Goal: Task Accomplishment & Management: Manage account settings

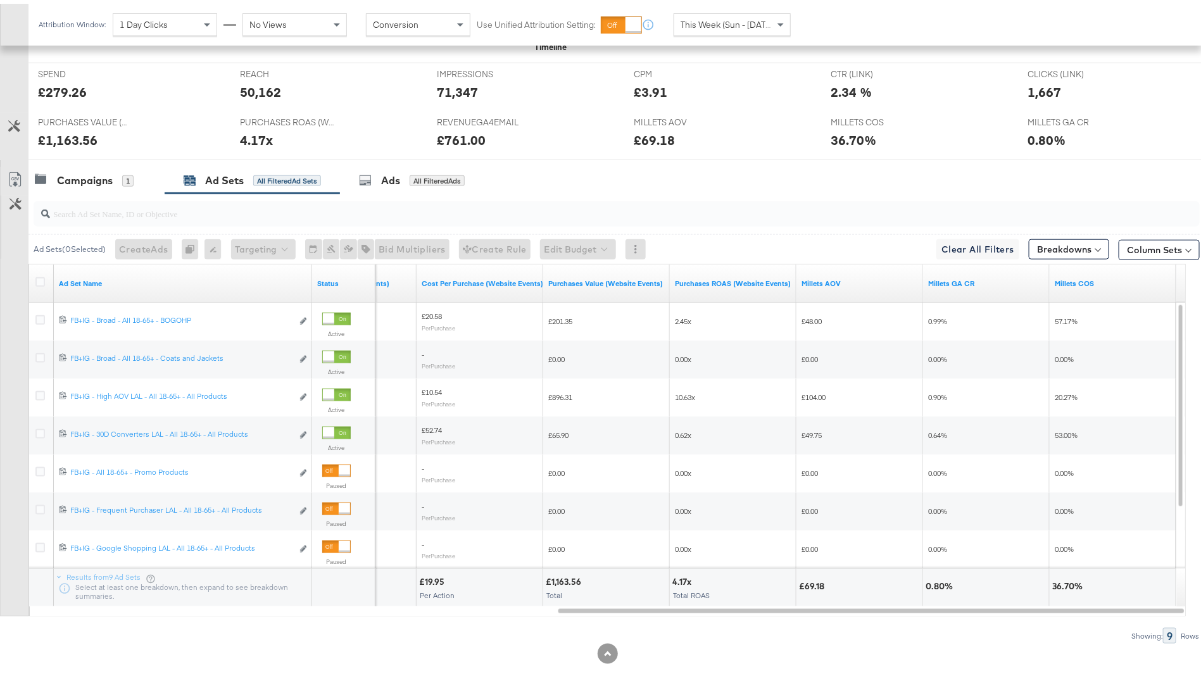
scroll to position [548, 0]
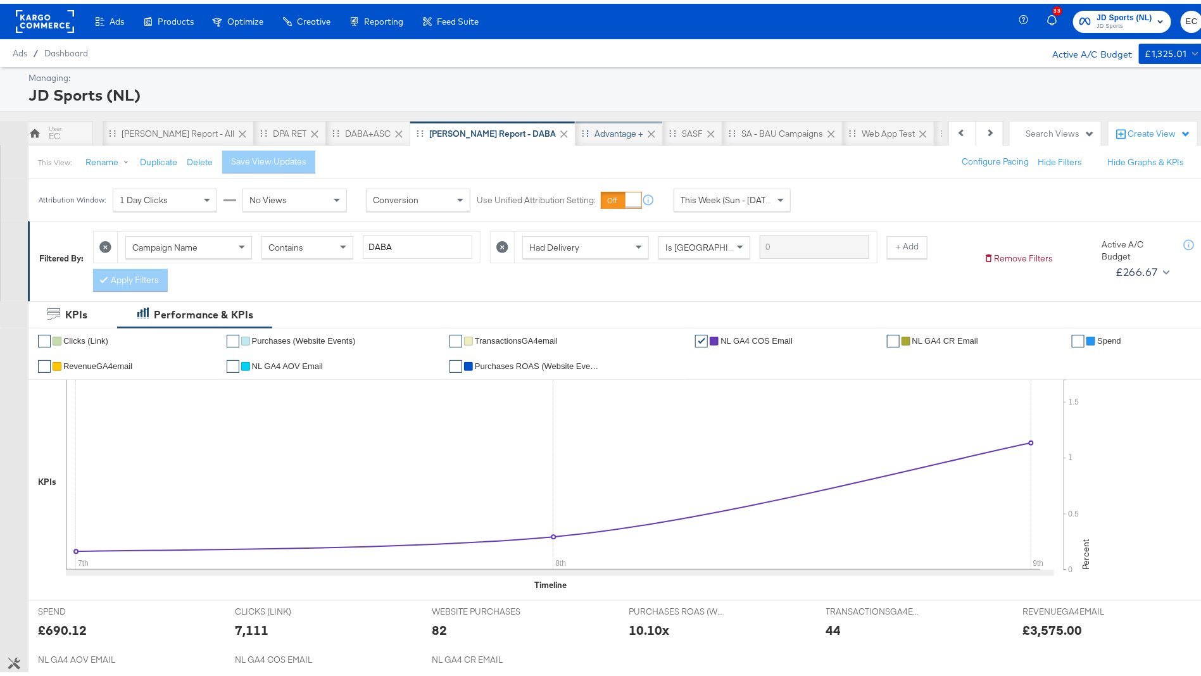
click at [595, 134] on div "Advantage +" at bounding box center [619, 130] width 49 height 12
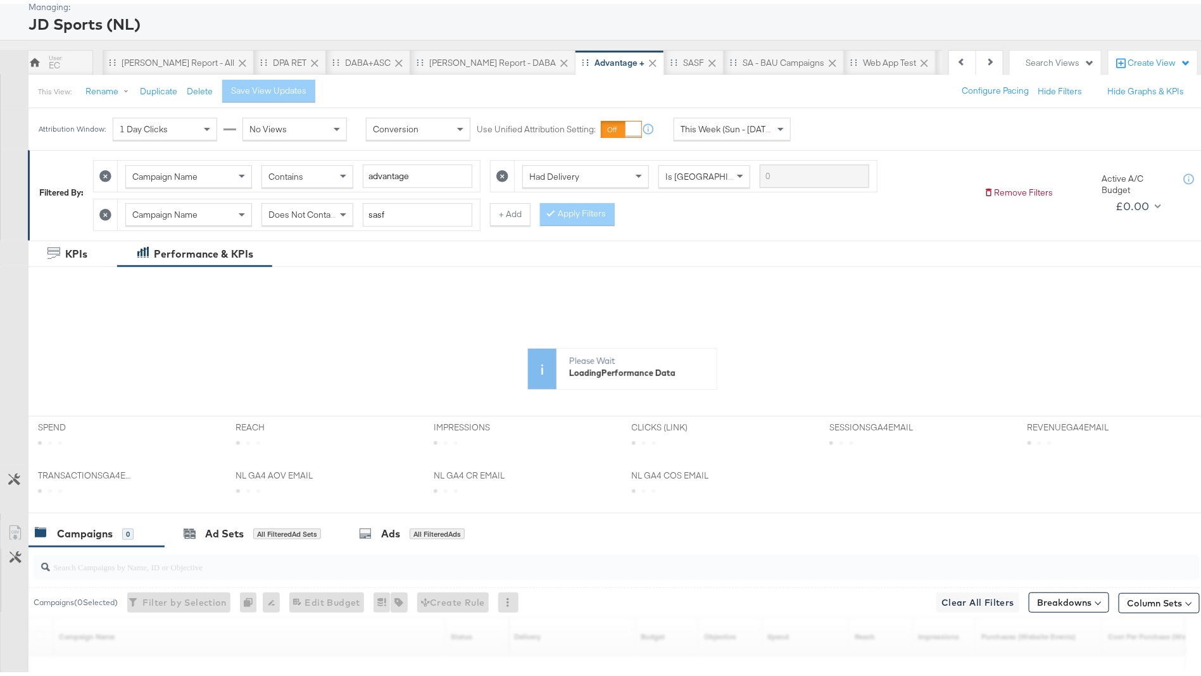
scroll to position [251, 0]
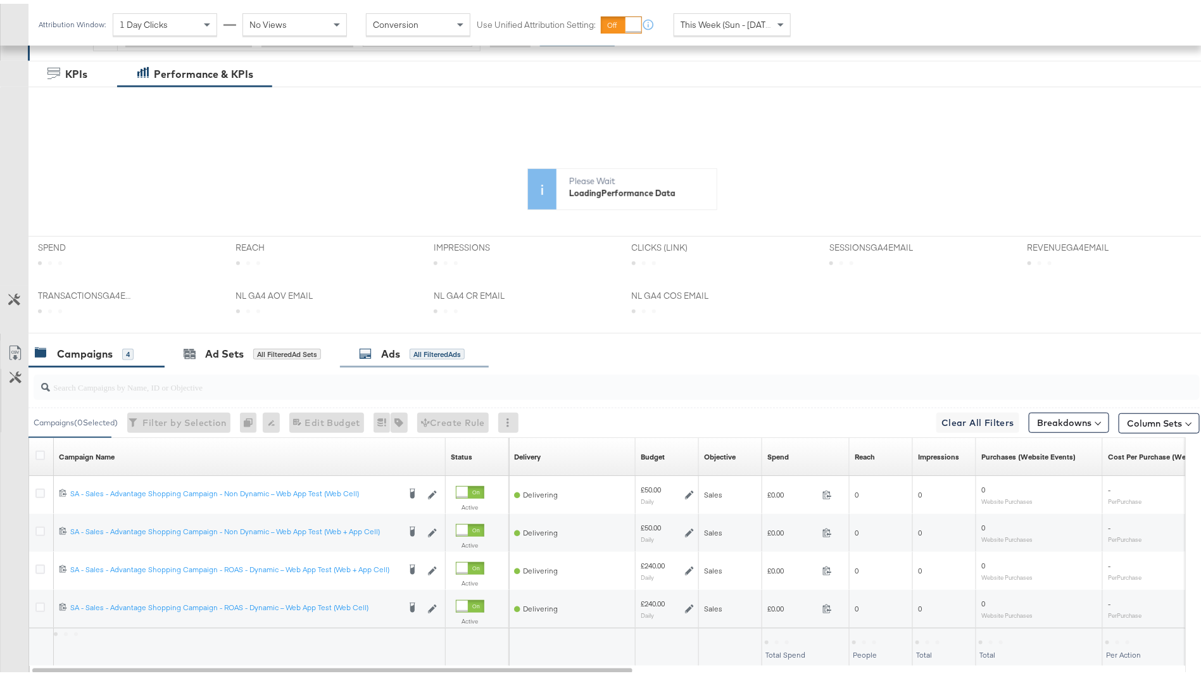
click at [441, 348] on div "All Filtered Ads" at bounding box center [437, 350] width 55 height 11
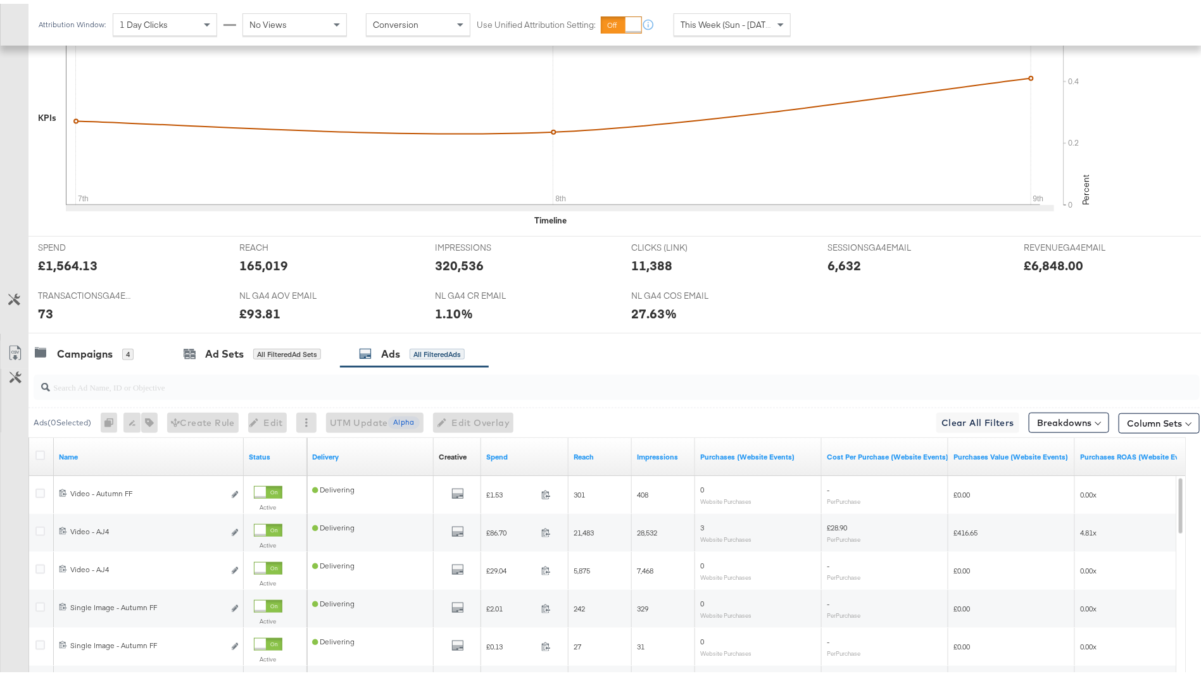
scroll to position [564, 0]
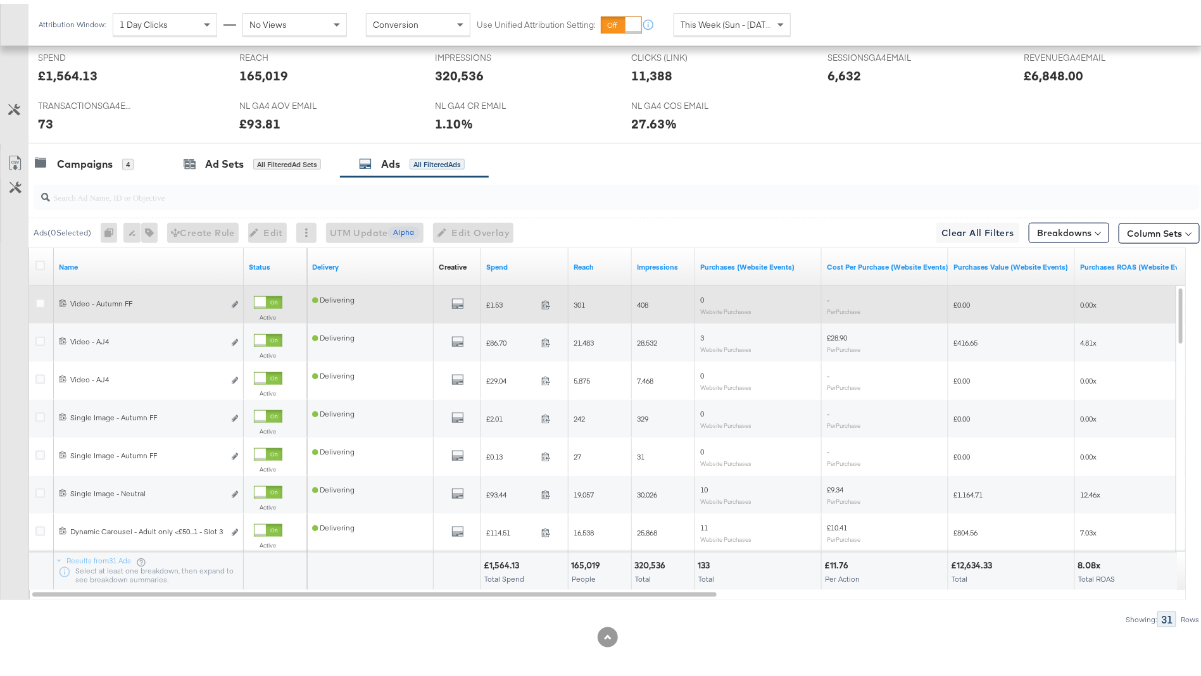
click at [466, 294] on div "All Previews" at bounding box center [457, 302] width 37 height 16
click at [450, 296] on div "All Previews" at bounding box center [457, 302] width 37 height 16
click at [459, 298] on icon "default" at bounding box center [457, 300] width 13 height 13
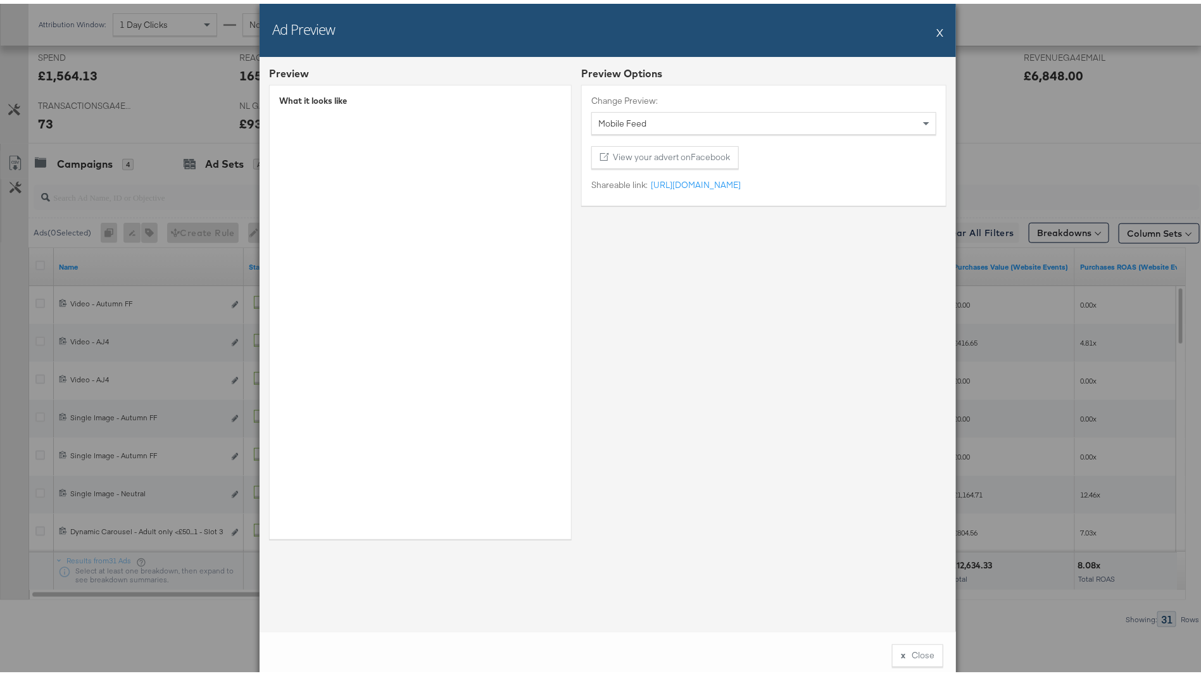
click at [937, 27] on button "X" at bounding box center [940, 28] width 7 height 25
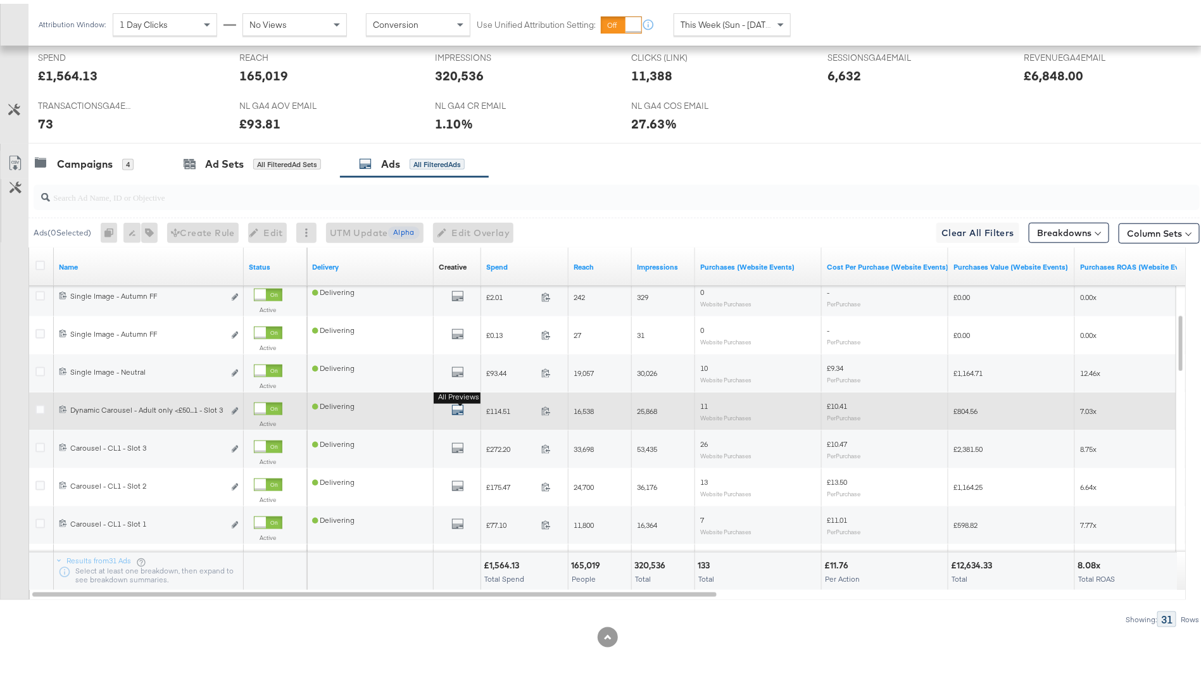
click at [455, 407] on icon "default" at bounding box center [457, 406] width 13 height 13
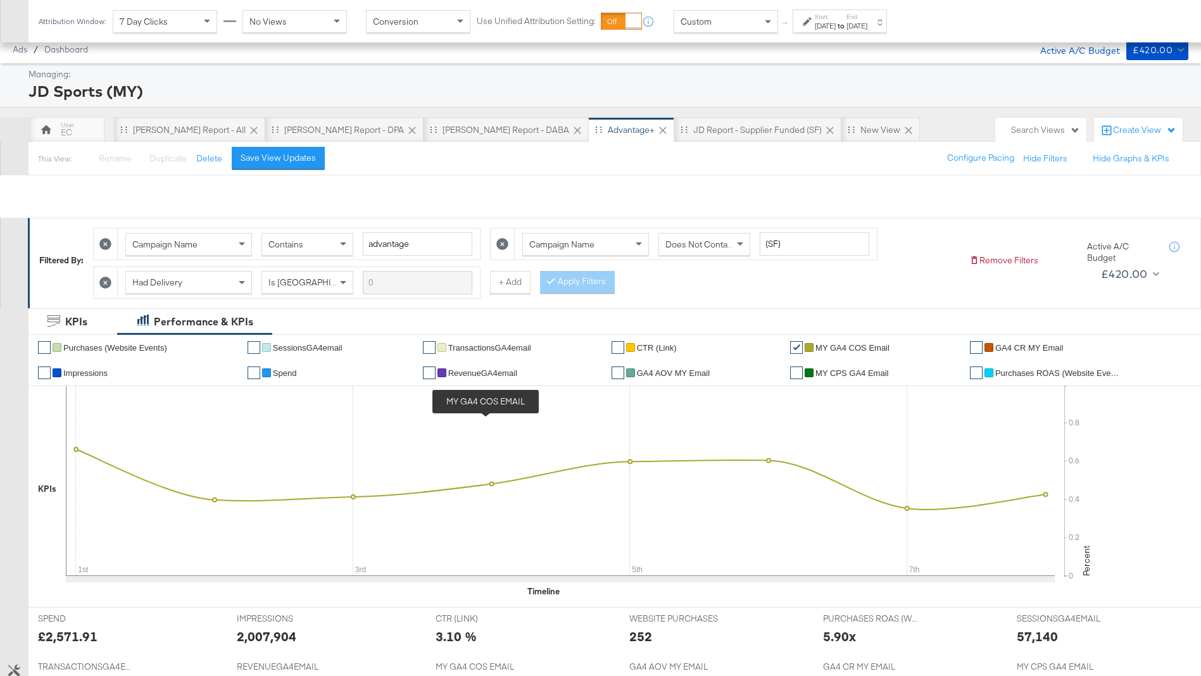
scroll to position [251, 0]
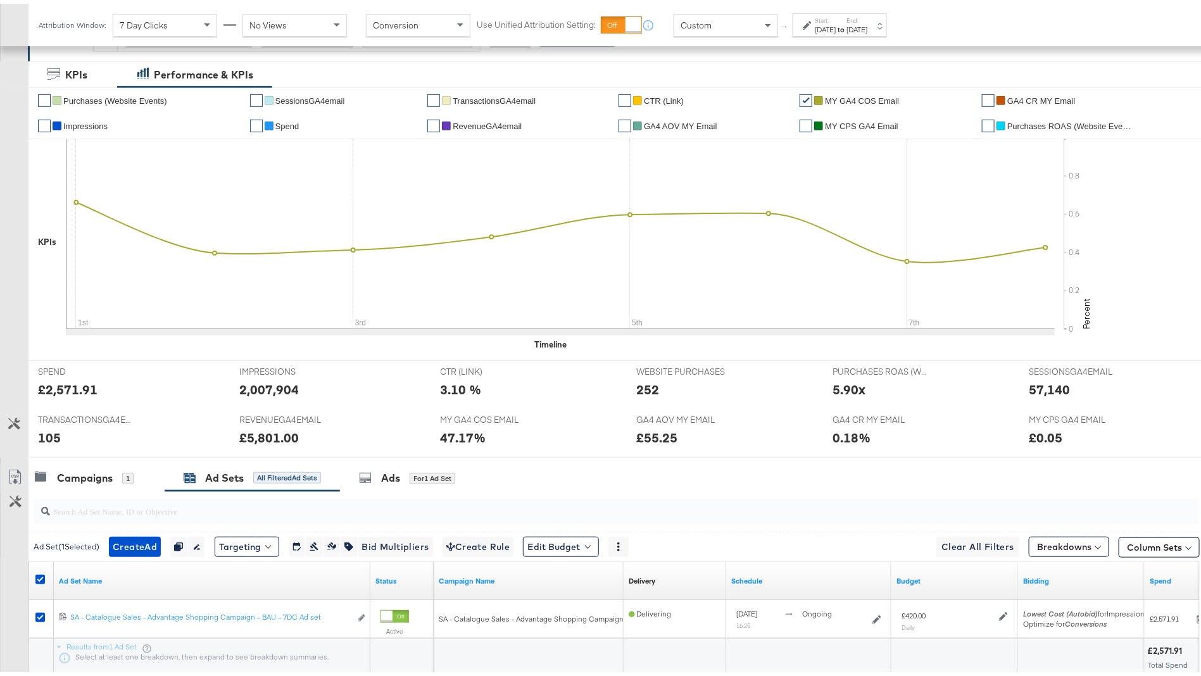
click at [824, 26] on div "Sep 1st 2025" at bounding box center [825, 26] width 21 height 10
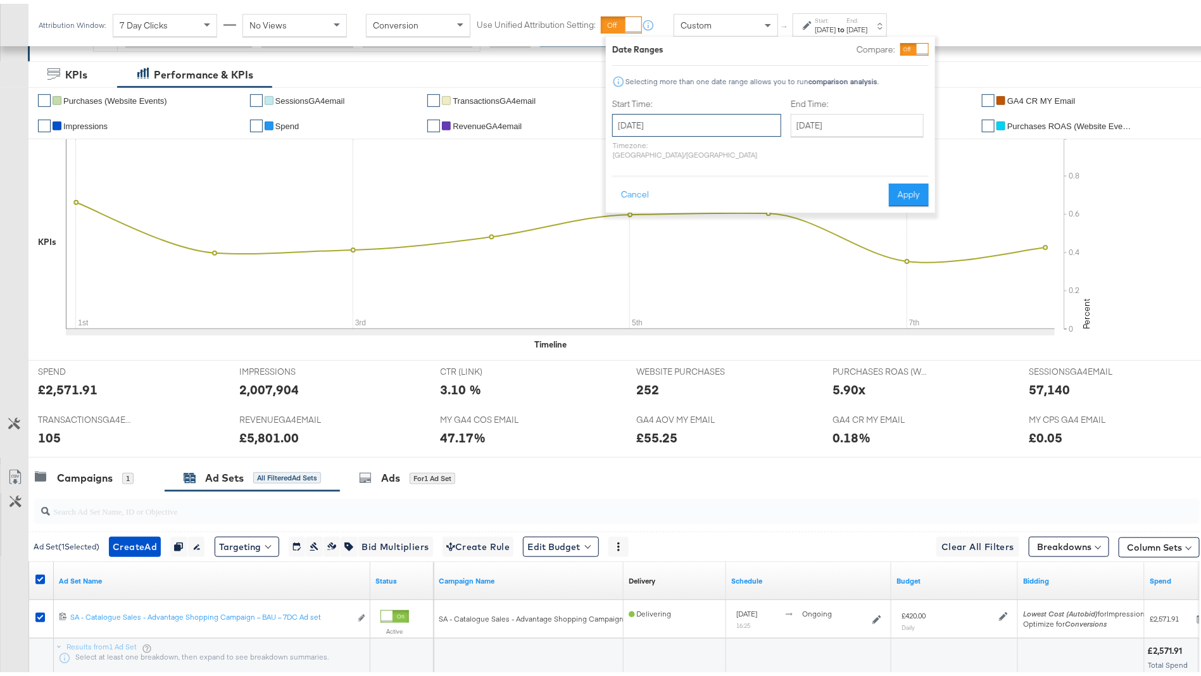
click at [651, 127] on input "September 1st 2025" at bounding box center [696, 121] width 169 height 23
click at [626, 206] on td "7" at bounding box center [627, 203] width 22 height 18
type input "September 7th 2025"
click at [796, 124] on input "September 8th 2025" at bounding box center [858, 121] width 133 height 23
click at [638, 182] on button "Cancel" at bounding box center [636, 191] width 46 height 23
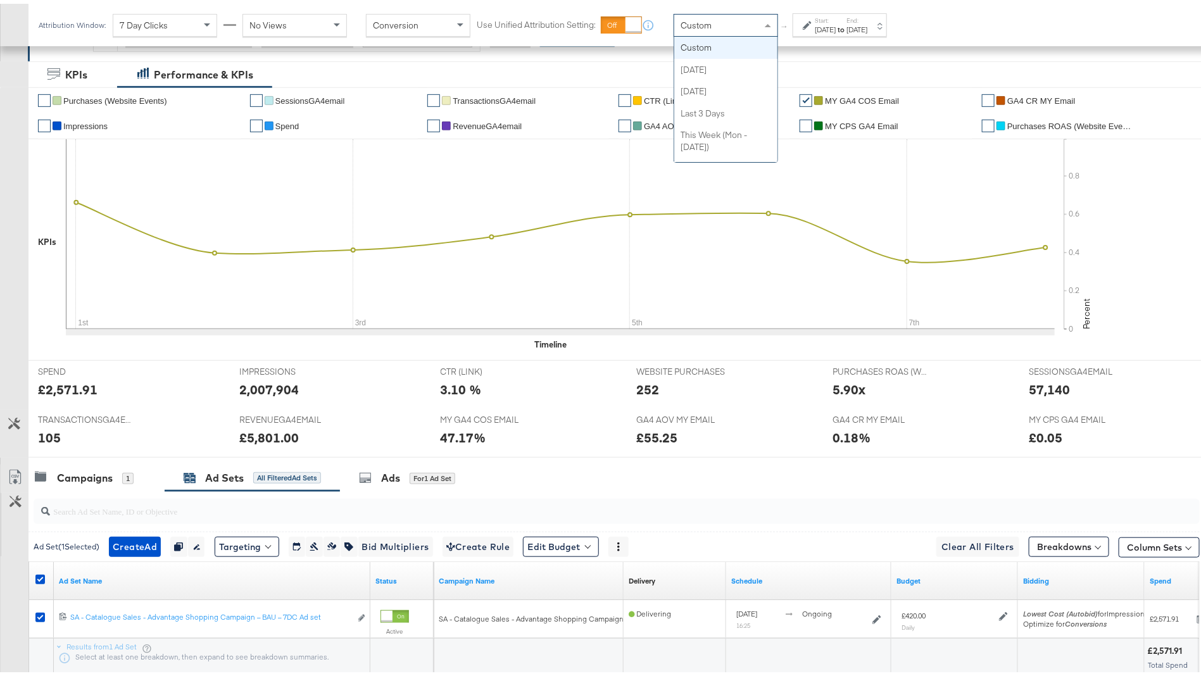
click at [695, 26] on span "Custom" at bounding box center [696, 21] width 31 height 11
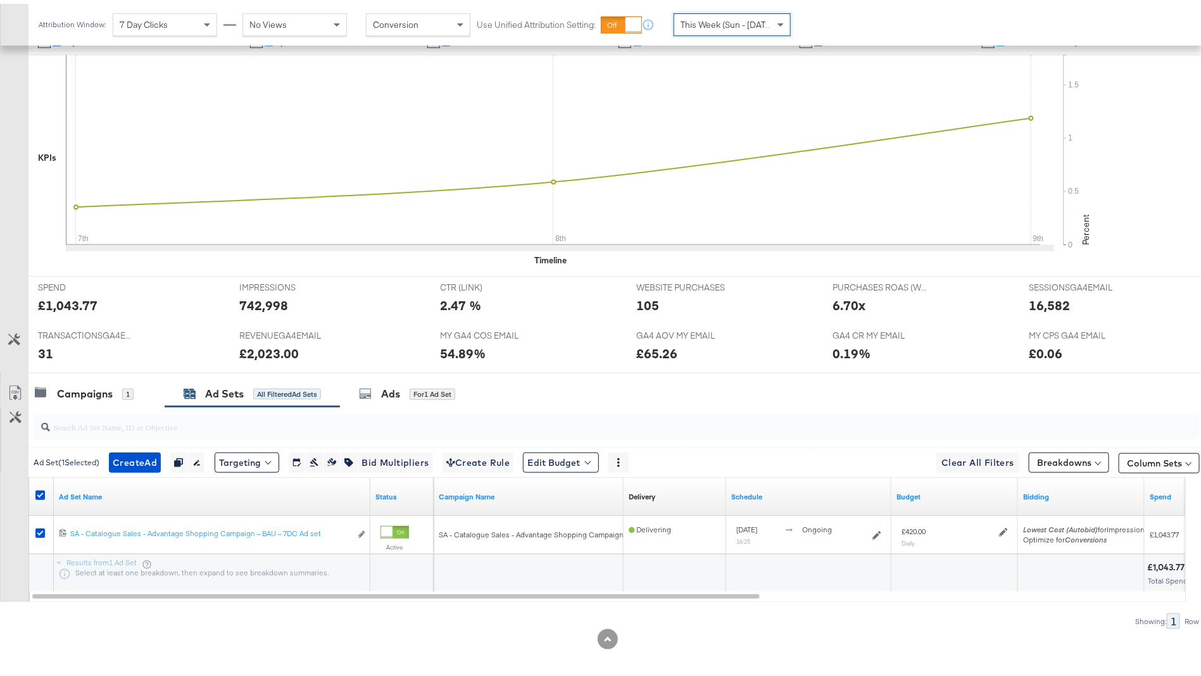
scroll to position [336, 0]
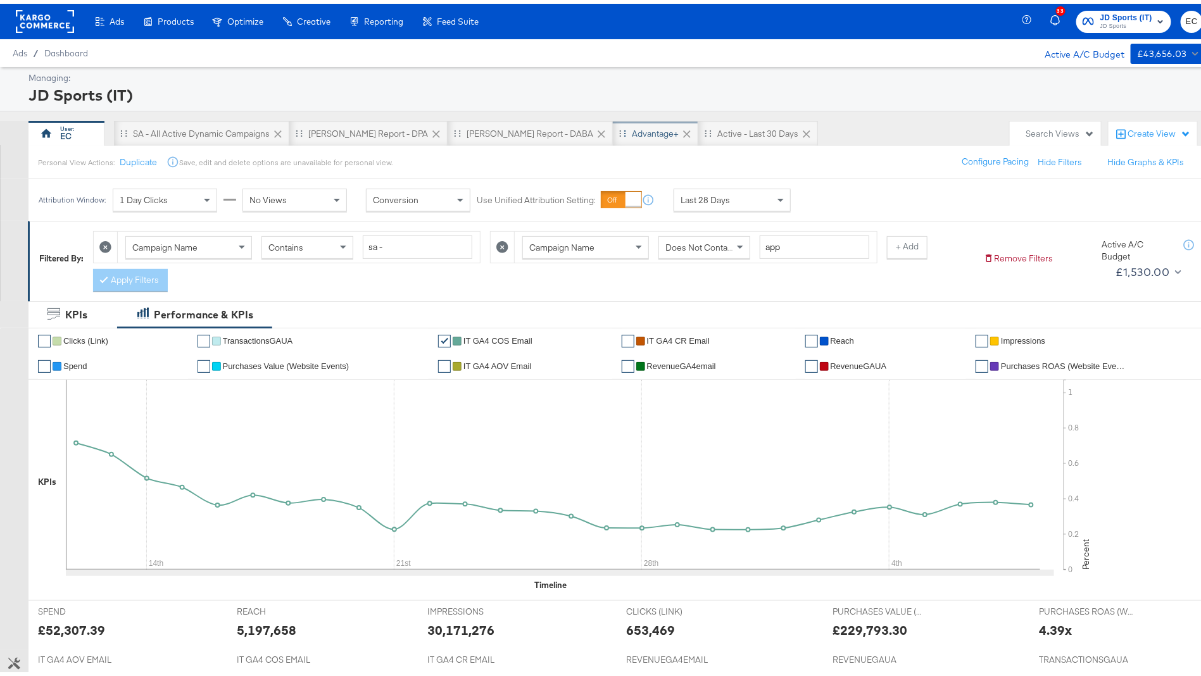
click at [632, 130] on div "Advantage+" at bounding box center [655, 130] width 47 height 12
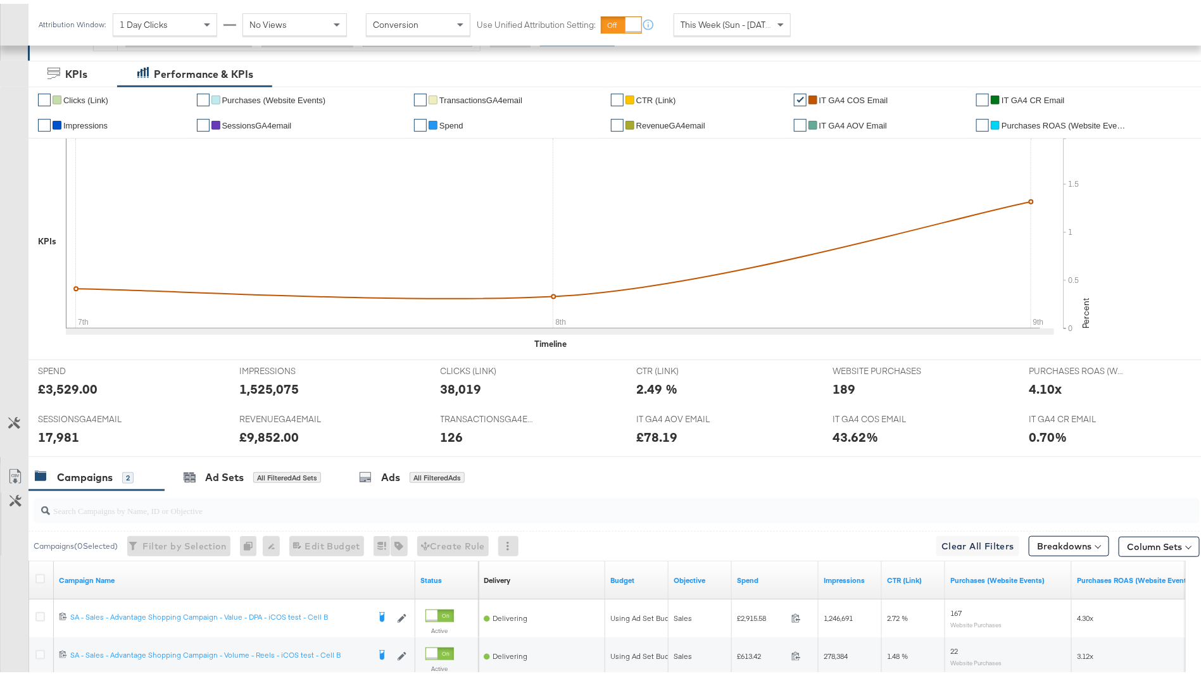
scroll to position [374, 0]
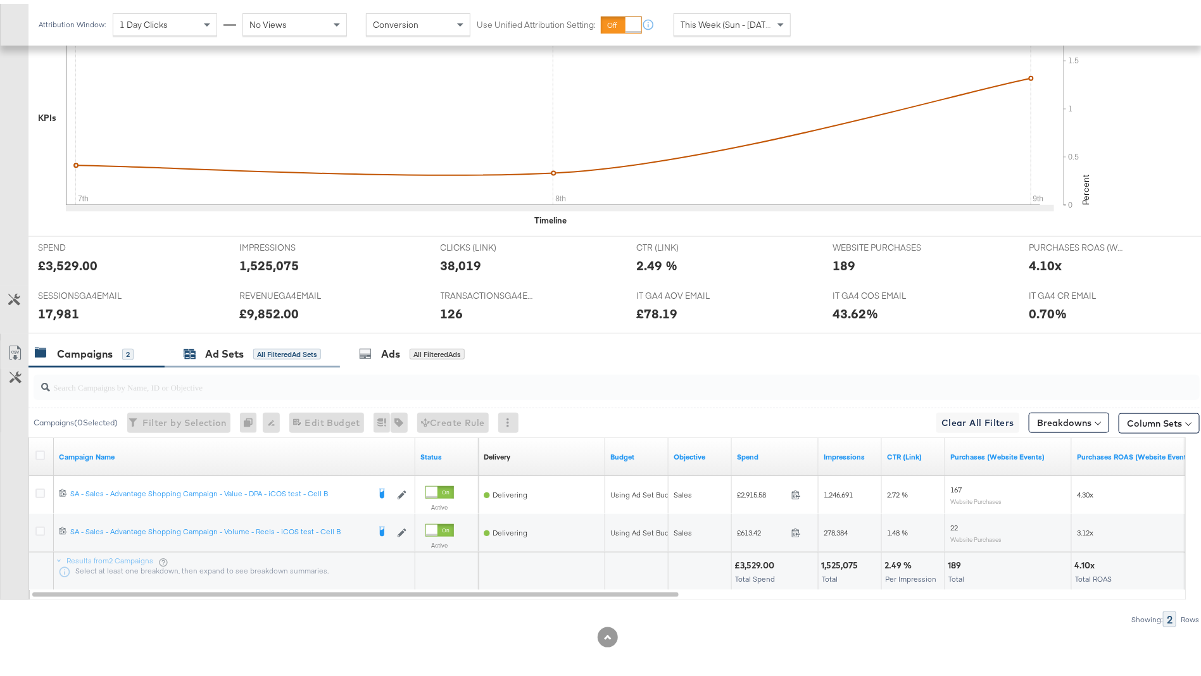
click at [274, 350] on div "All Filtered Ad Sets" at bounding box center [287, 350] width 68 height 11
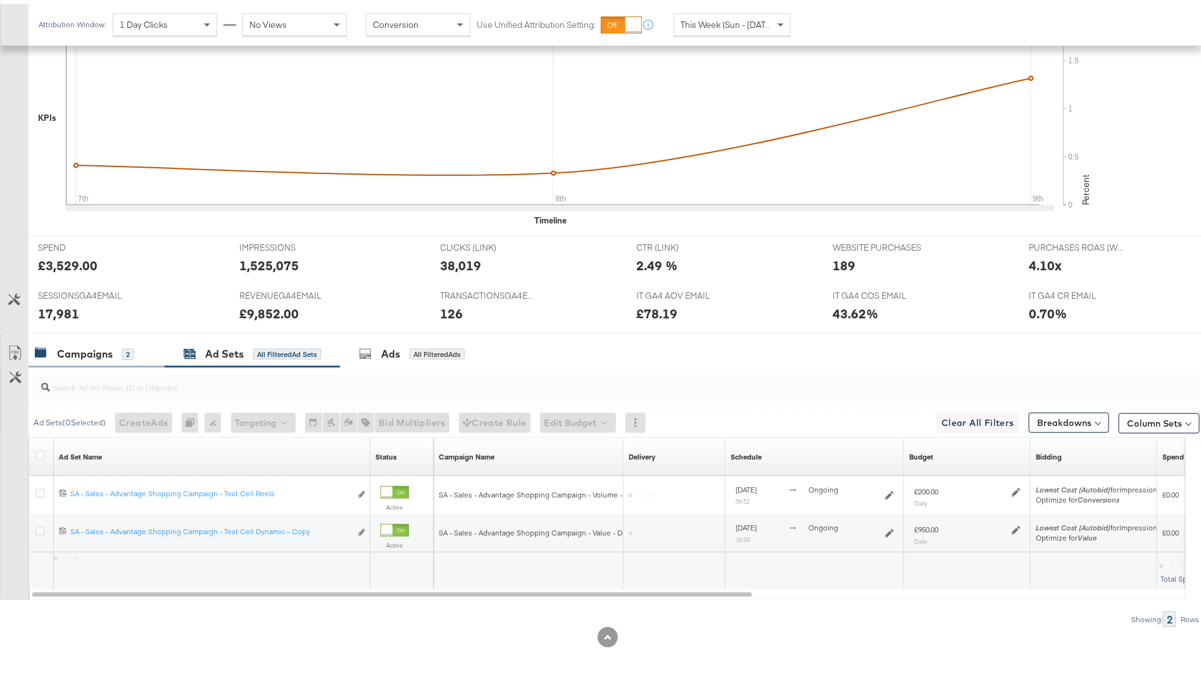
click at [120, 353] on div "Campaigns 2" at bounding box center [84, 350] width 99 height 15
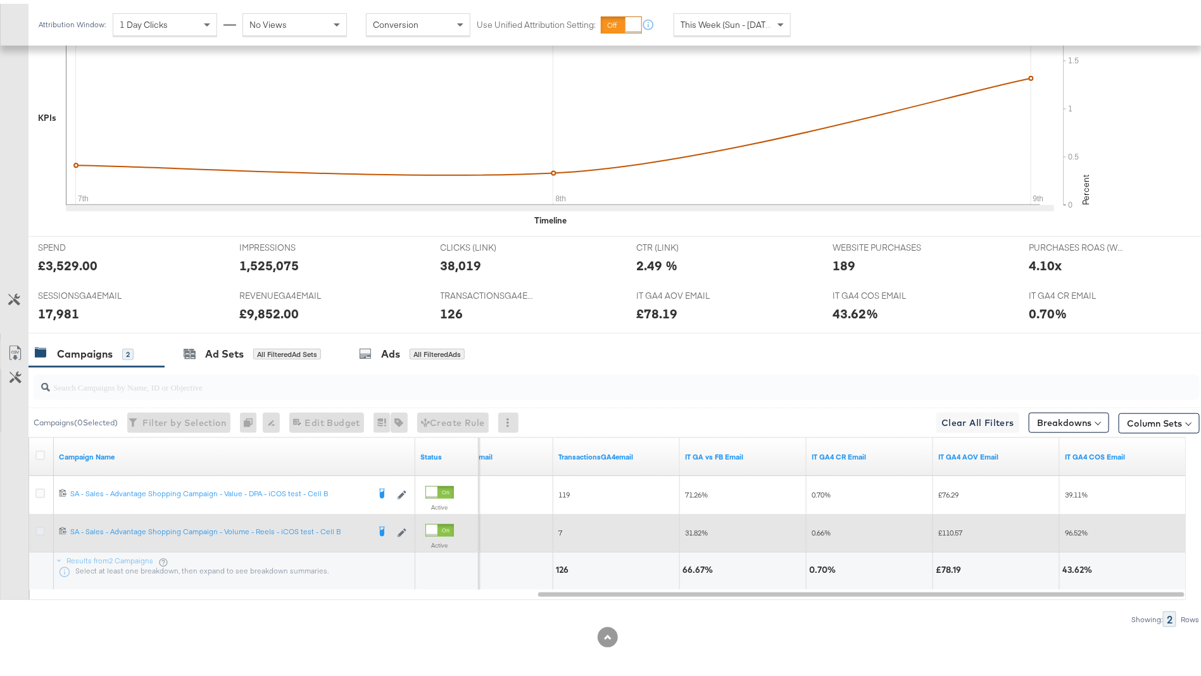
click at [36, 526] on icon at bounding box center [39, 527] width 9 height 9
click at [0, 0] on input "checkbox" at bounding box center [0, 0] width 0 height 0
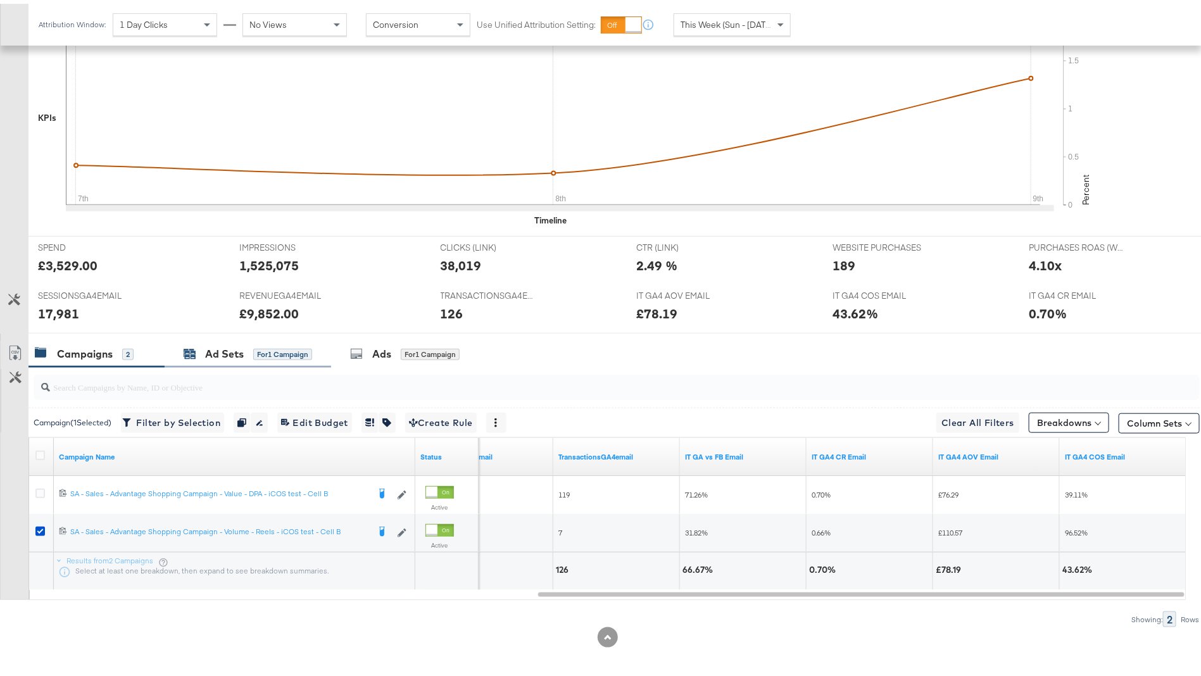
click at [257, 345] on div "for 1 Campaign" at bounding box center [282, 350] width 59 height 11
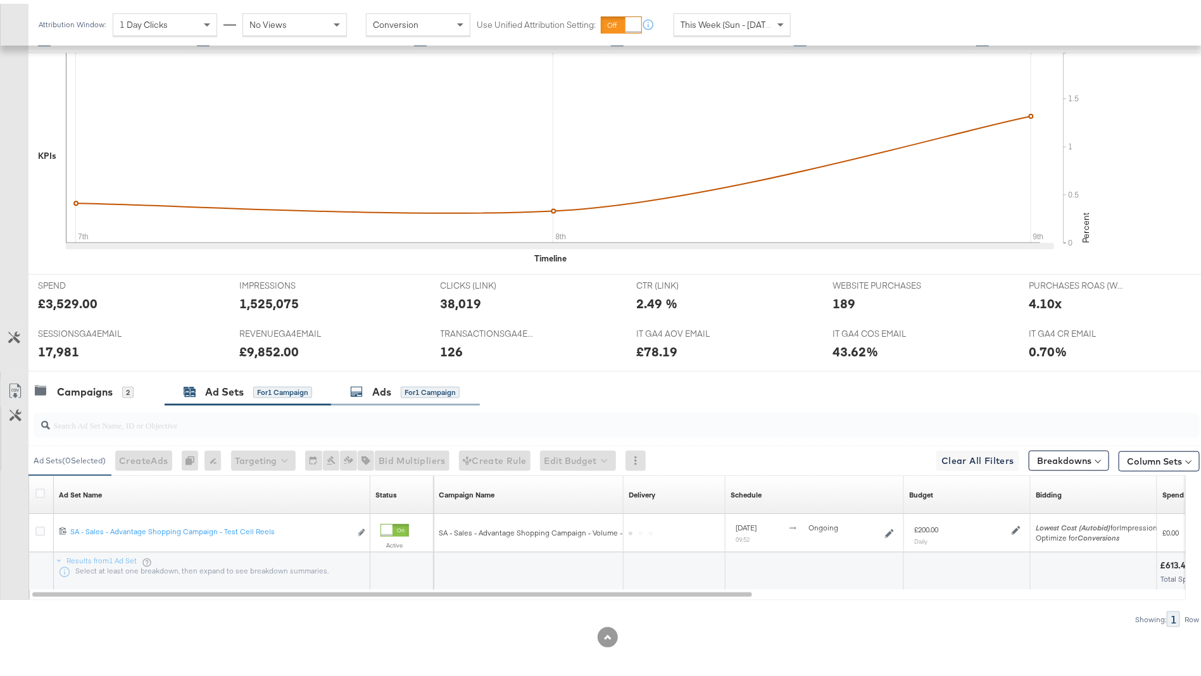
click at [379, 384] on div "Ads" at bounding box center [381, 388] width 19 height 15
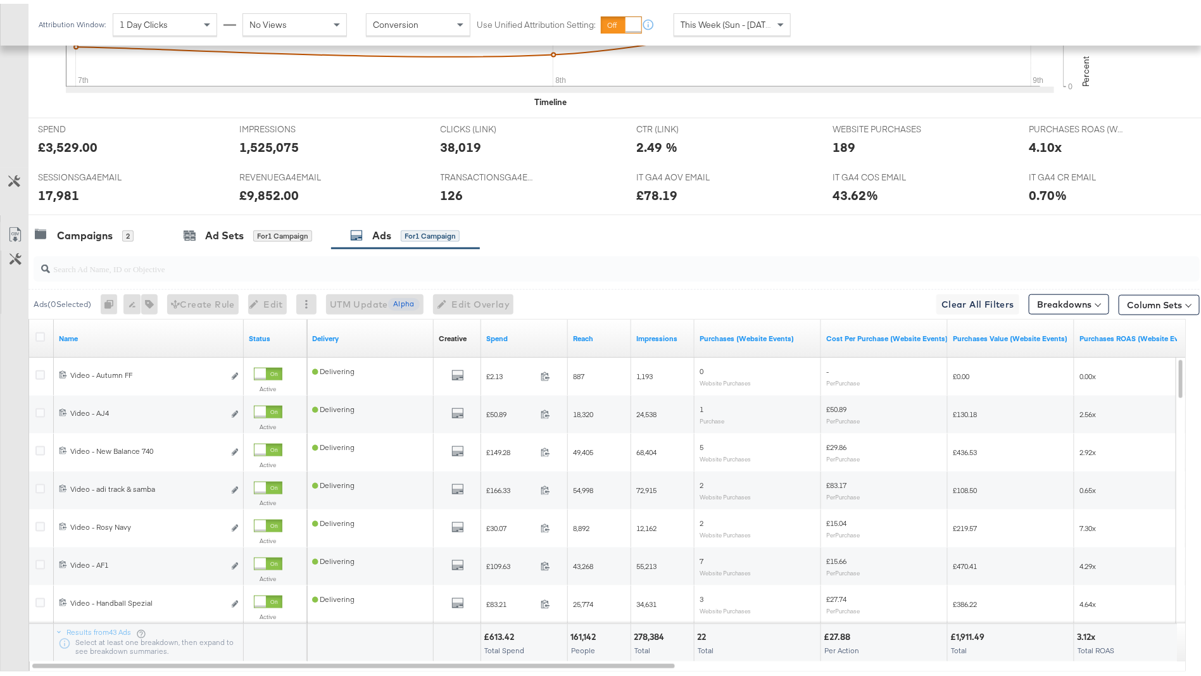
scroll to position [564, 0]
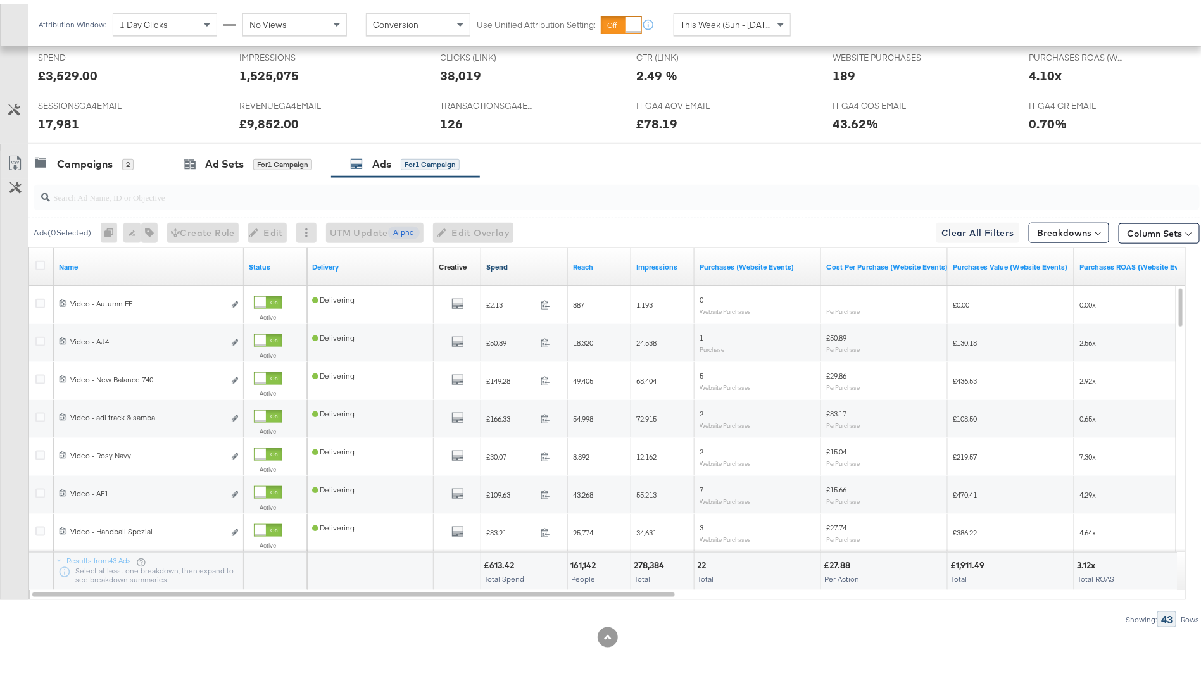
click at [531, 263] on link "Spend" at bounding box center [524, 263] width 77 height 10
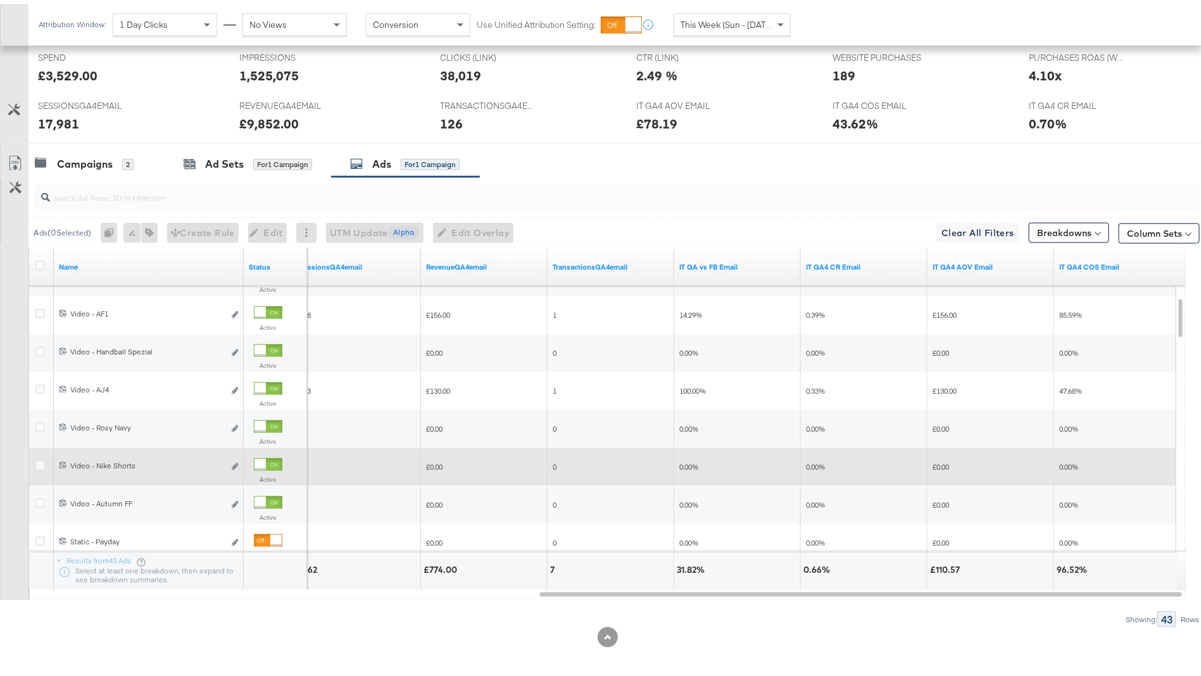
click at [267, 458] on div at bounding box center [268, 461] width 28 height 13
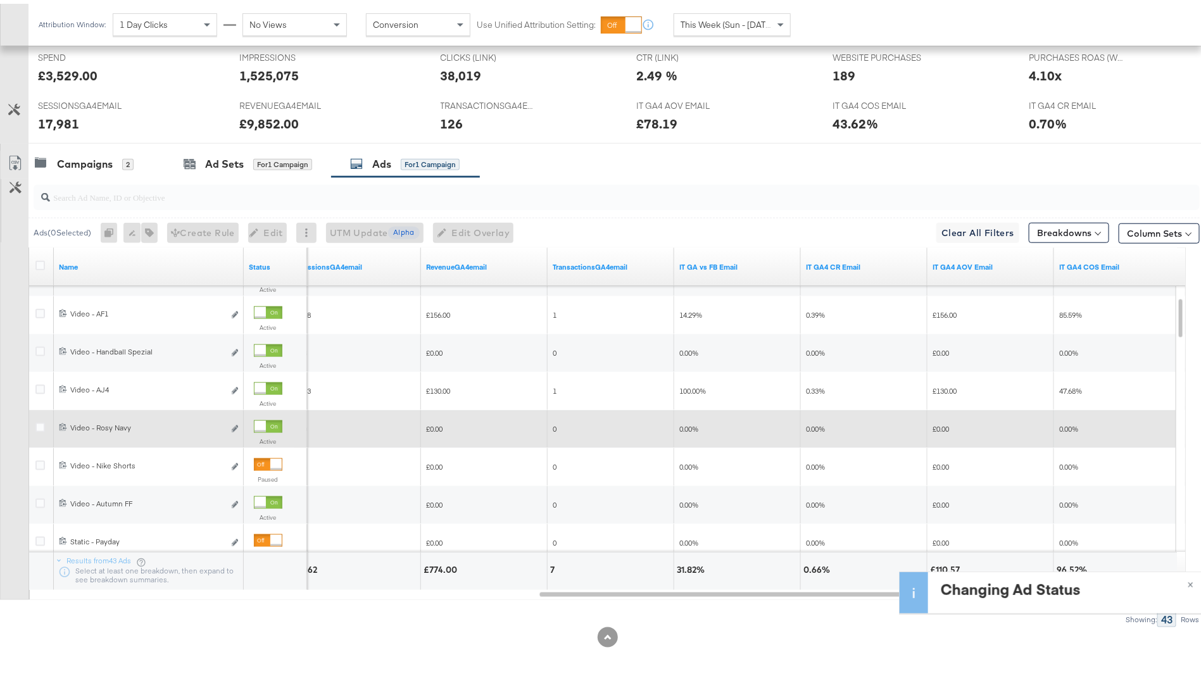
click at [267, 421] on div at bounding box center [268, 423] width 28 height 13
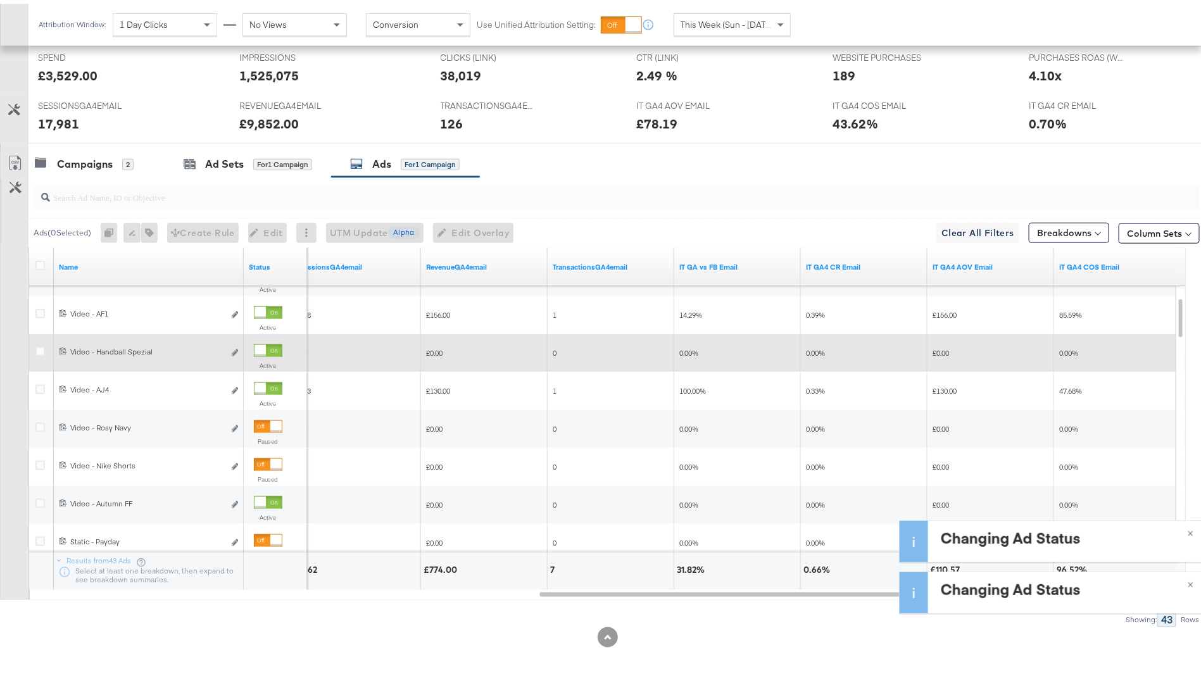
click at [266, 337] on div "Active" at bounding box center [275, 356] width 53 height 41
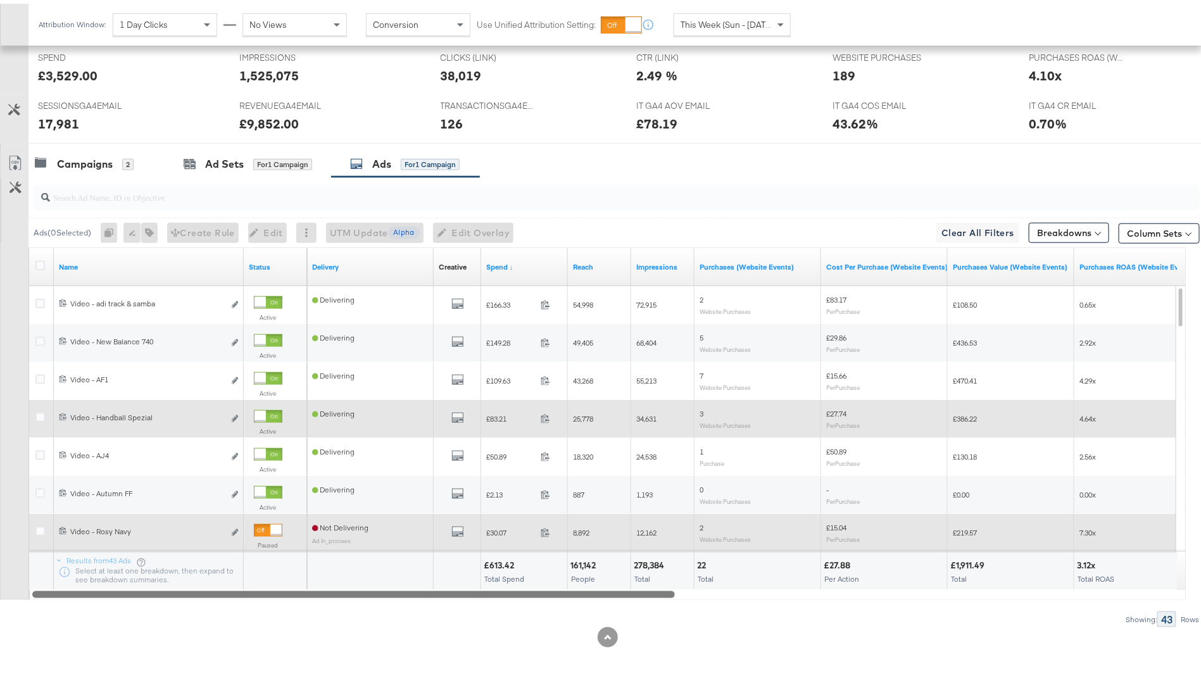
drag, startPoint x: 535, startPoint y: 591, endPoint x: 380, endPoint y: 538, distance: 164.0
click at [380, 538] on div "Name Status Delivery Creative Sorting Unavailable Spend ↓ Reach Impressions Pur…" at bounding box center [607, 420] width 1158 height 353
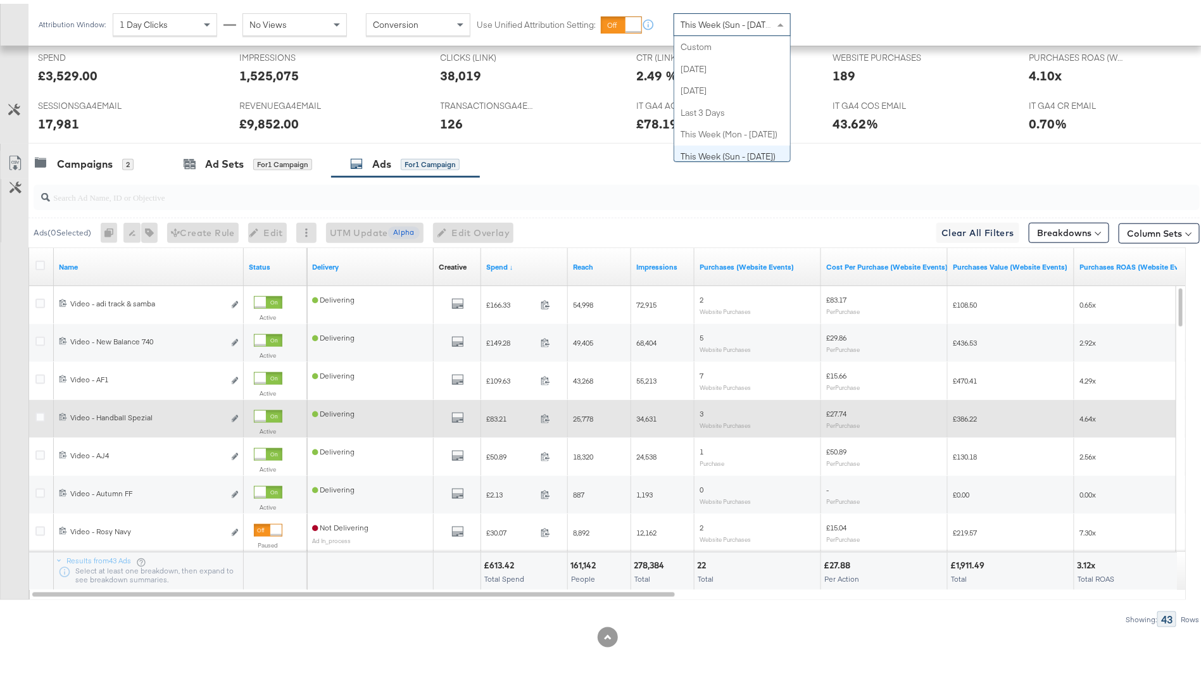
drag, startPoint x: 705, startPoint y: 18, endPoint x: 703, endPoint y: 24, distance: 6.6
click at [706, 18] on span "This Week (Sun - [DATE])" at bounding box center [728, 20] width 95 height 11
click at [736, 18] on span "This Week (Sun - [DATE])" at bounding box center [728, 20] width 95 height 11
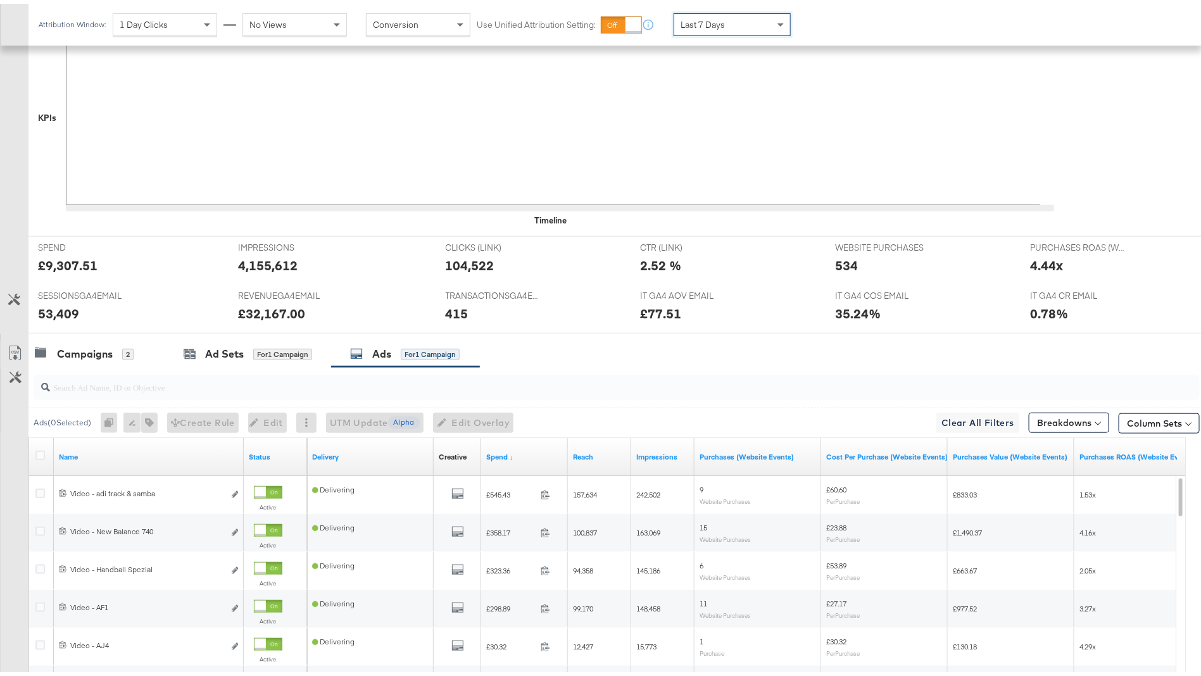
scroll to position [564, 0]
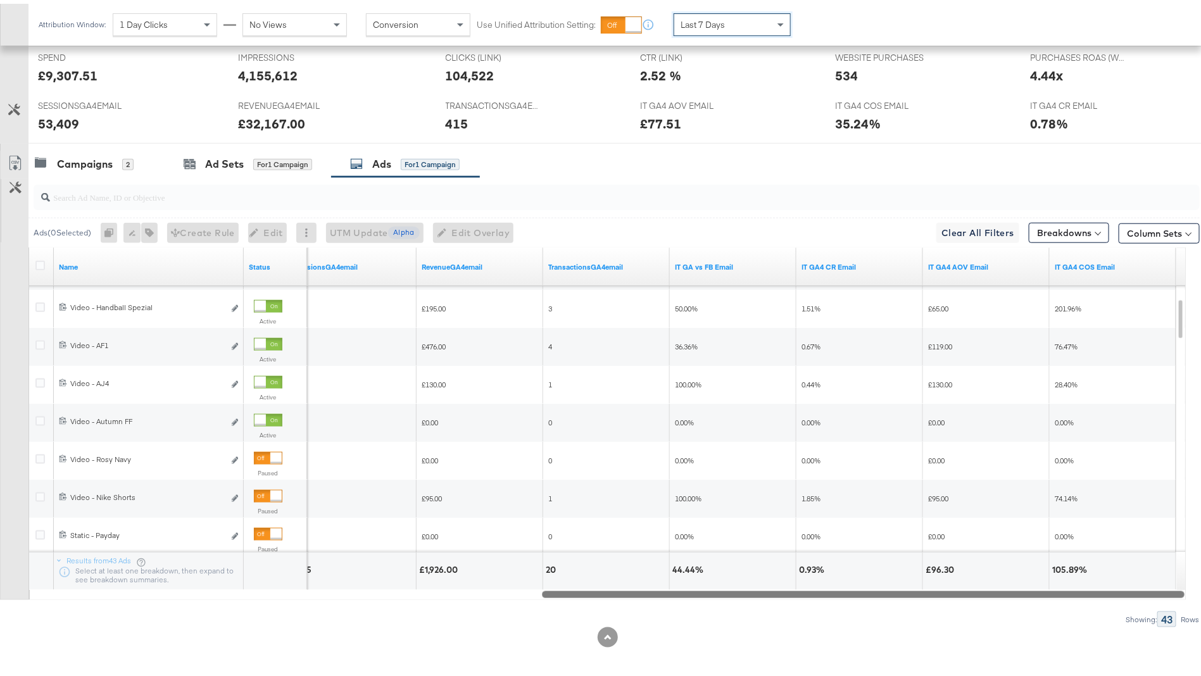
drag, startPoint x: 552, startPoint y: 588, endPoint x: 1137, endPoint y: 588, distance: 585.1
click at [1137, 588] on div at bounding box center [863, 590] width 643 height 11
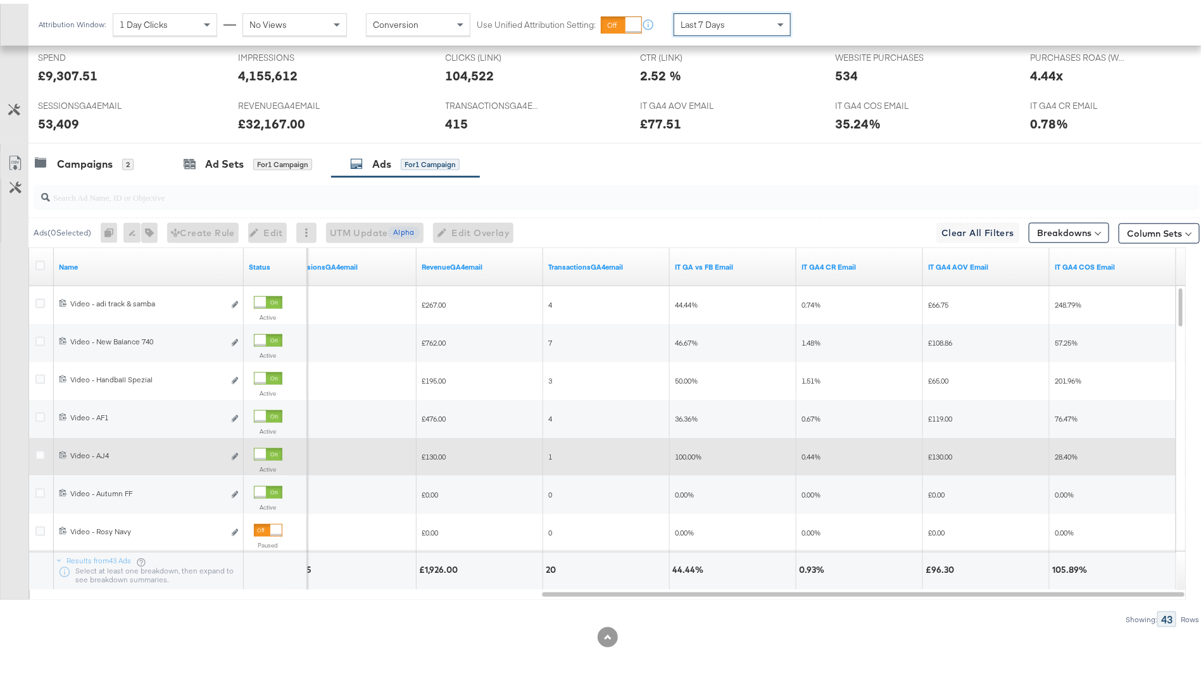
scroll to position [539, 0]
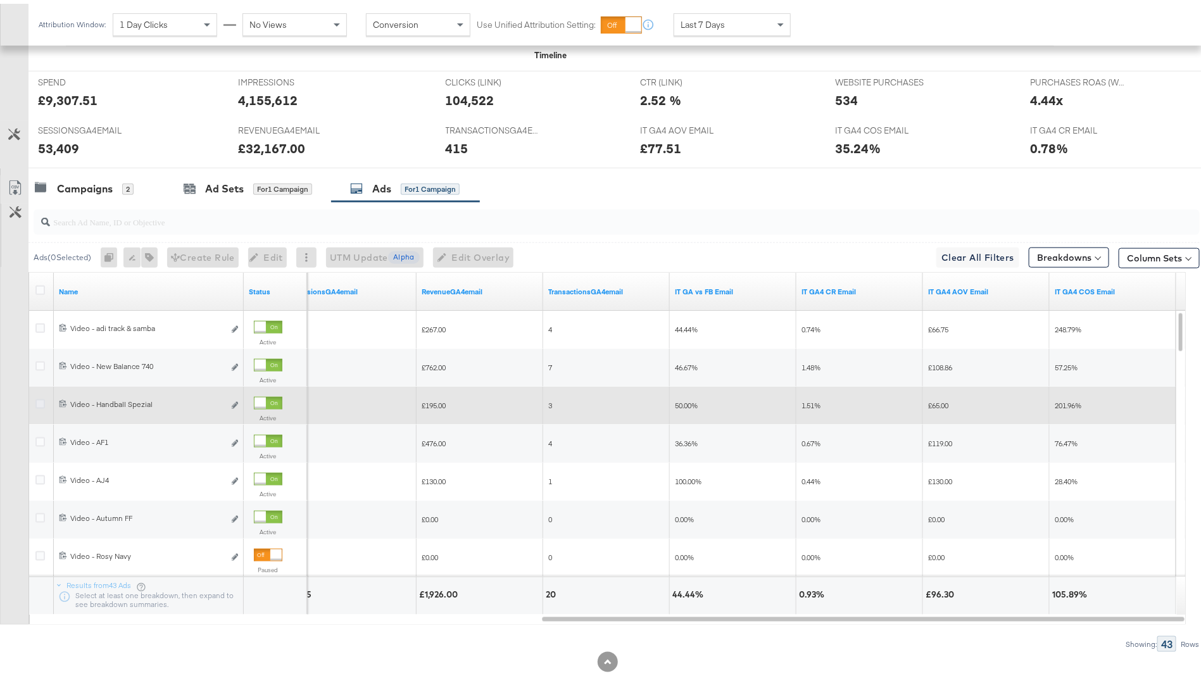
click at [36, 396] on icon at bounding box center [39, 400] width 9 height 9
click at [0, 0] on input "checkbox" at bounding box center [0, 0] width 0 height 0
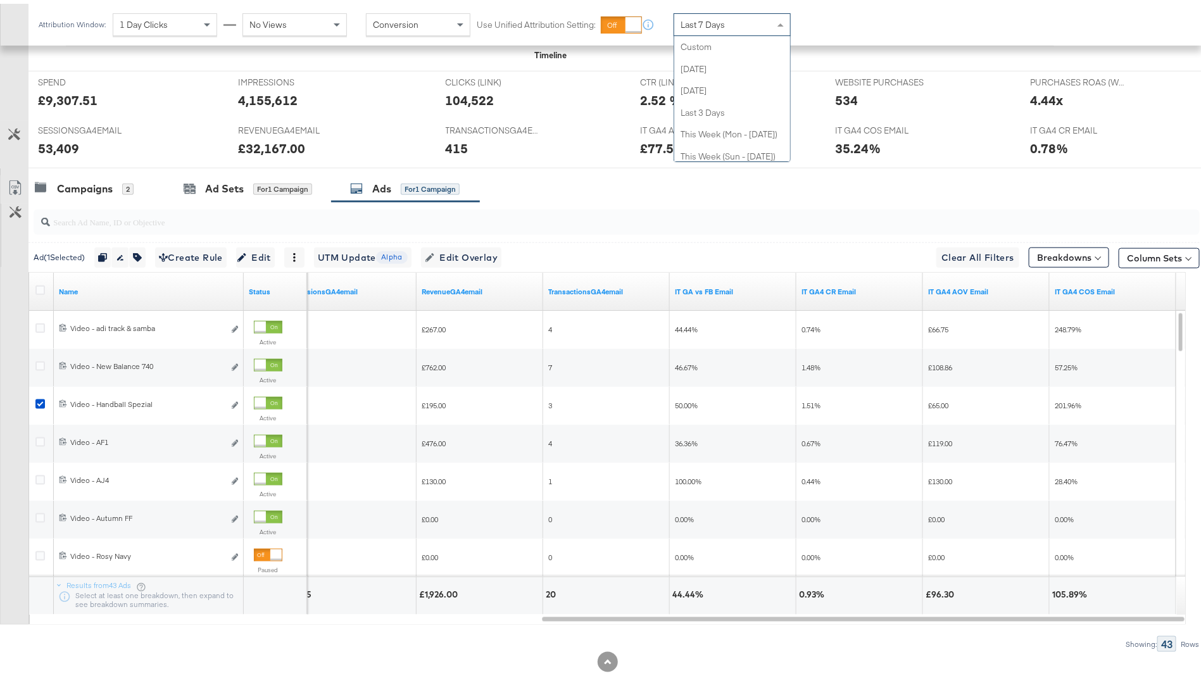
click at [752, 23] on div "Last 7 Days" at bounding box center [732, 21] width 116 height 22
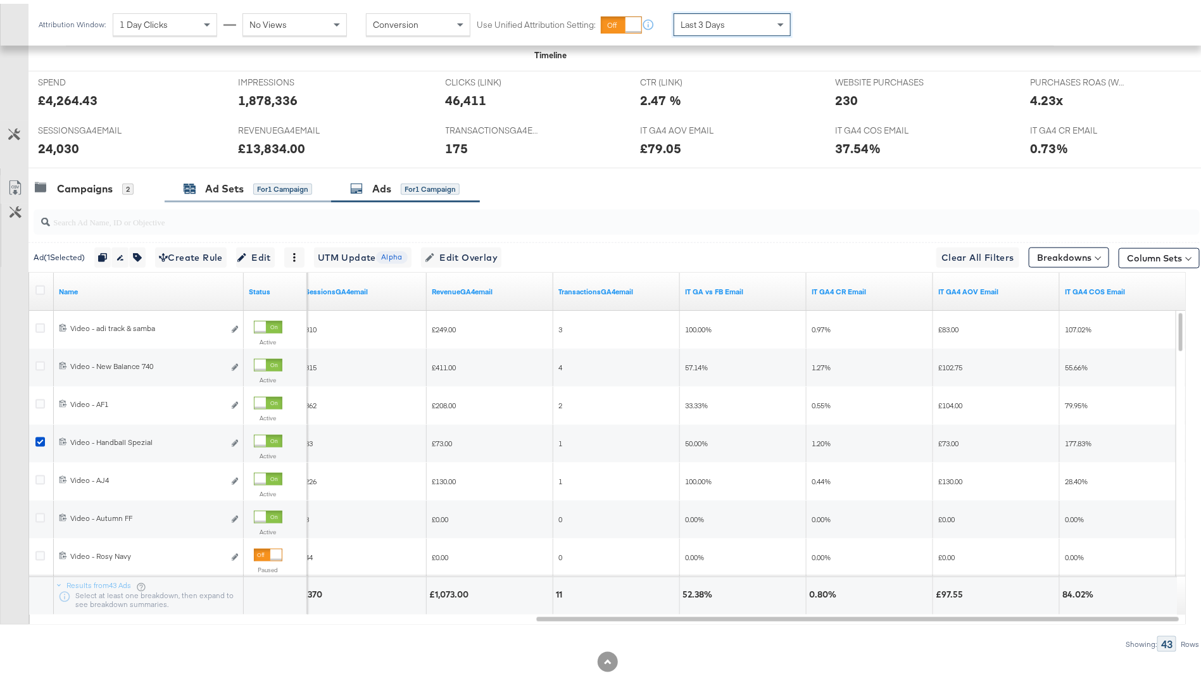
click at [211, 185] on div "Ad Sets" at bounding box center [224, 185] width 39 height 15
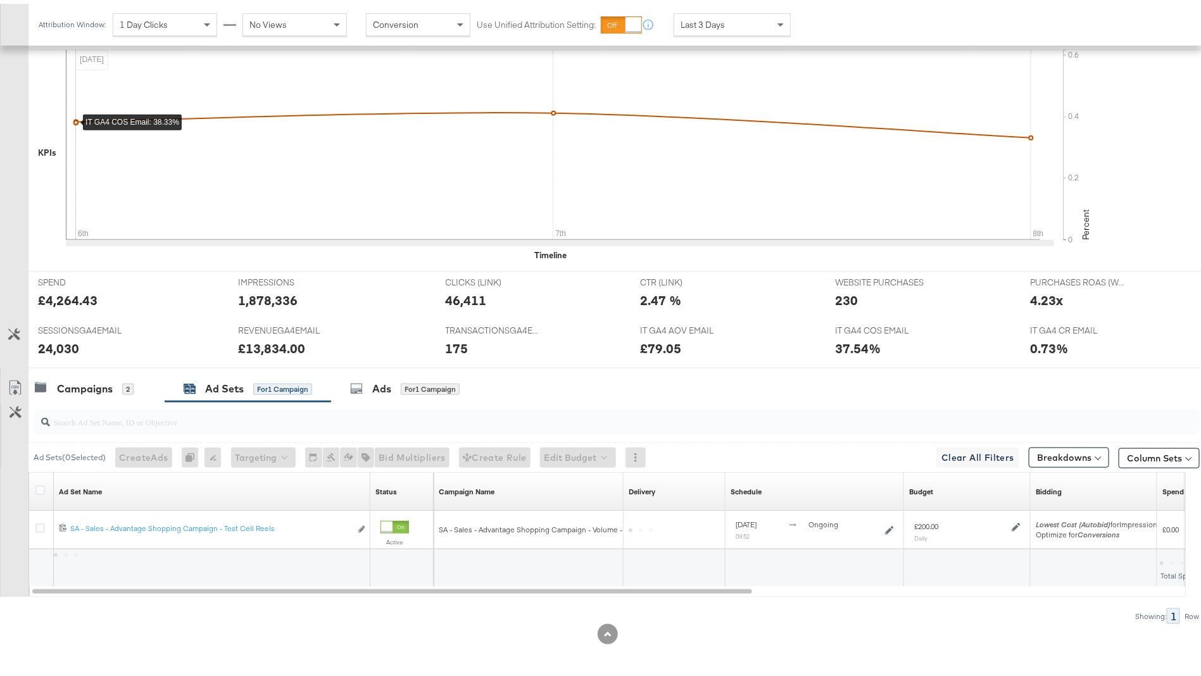
scroll to position [336, 0]
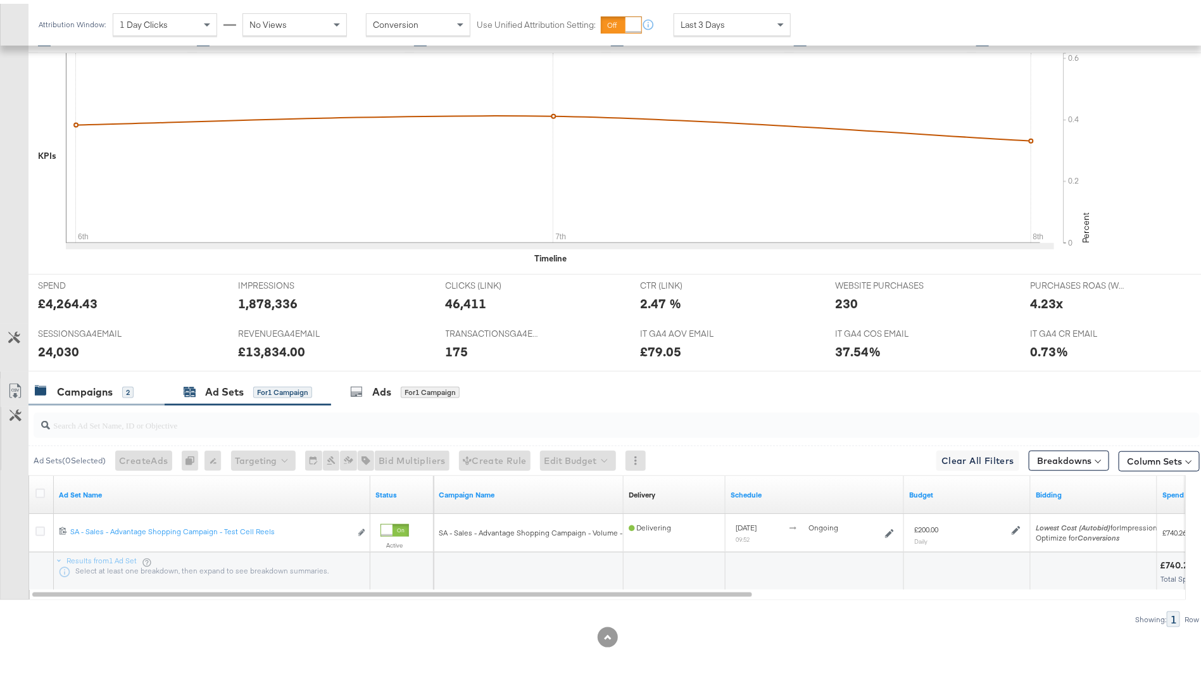
click at [72, 382] on div "Campaigns" at bounding box center [85, 388] width 56 height 15
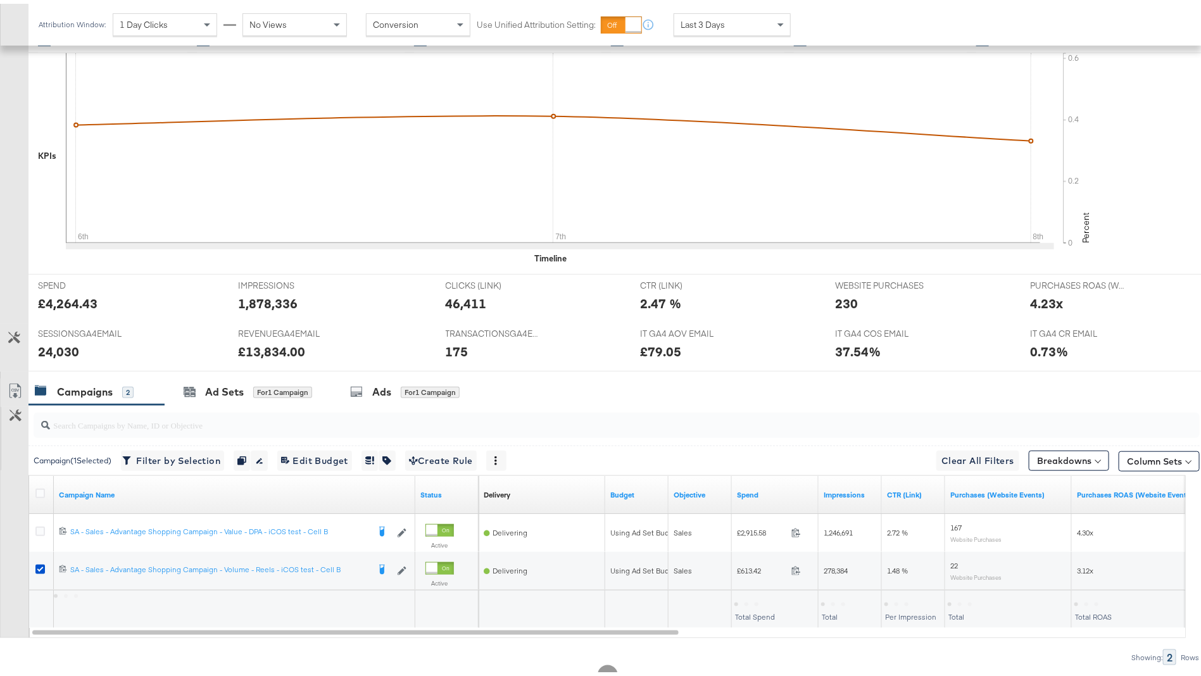
scroll to position [374, 0]
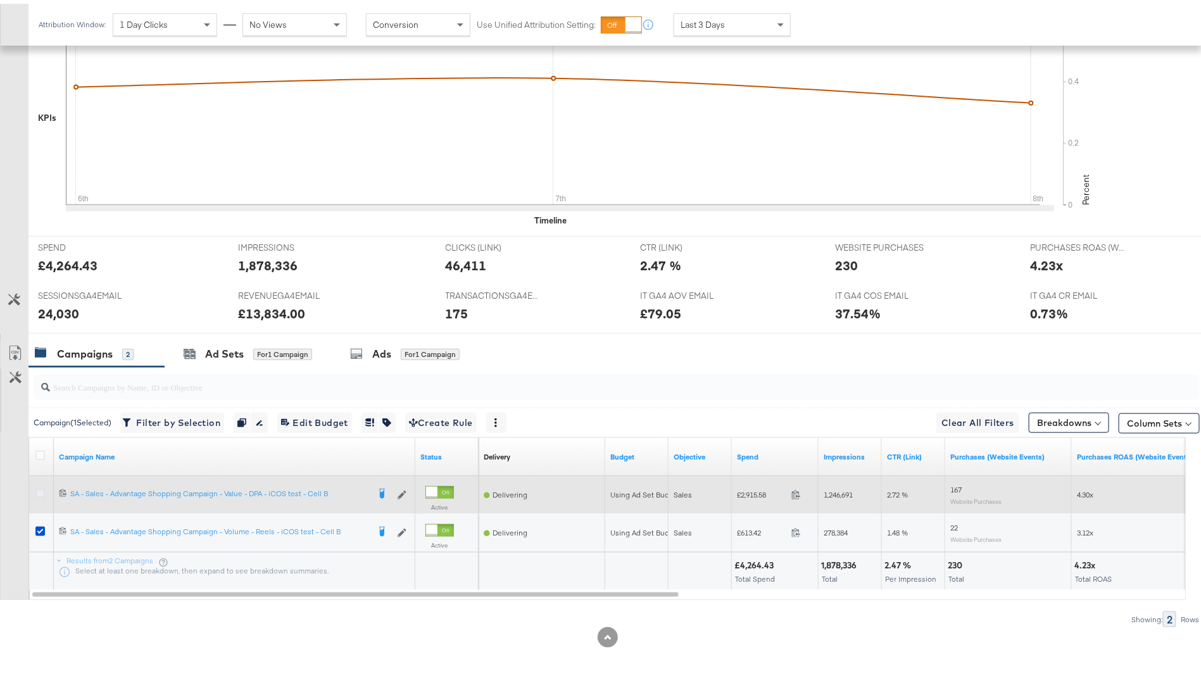
click at [36, 488] on icon at bounding box center [39, 489] width 9 height 9
click at [0, 0] on input "checkbox" at bounding box center [0, 0] width 0 height 0
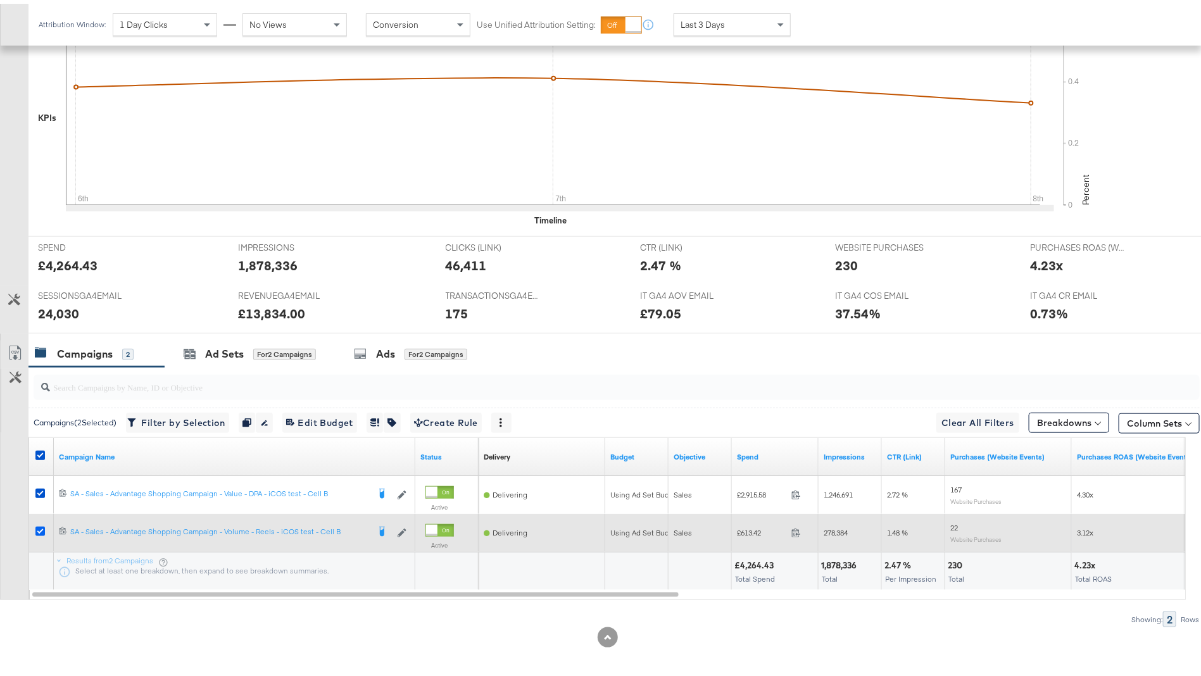
click at [39, 525] on icon at bounding box center [39, 527] width 9 height 9
click at [0, 0] on input "checkbox" at bounding box center [0, 0] width 0 height 0
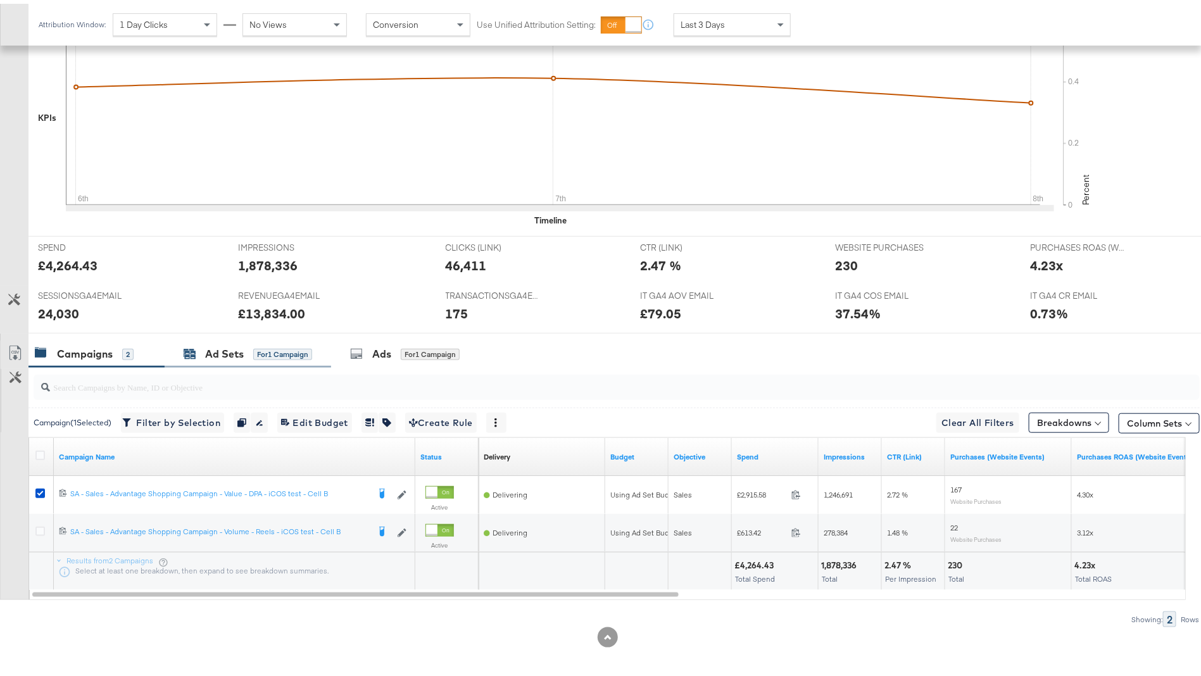
click at [269, 353] on div "for 1 Campaign" at bounding box center [282, 350] width 59 height 11
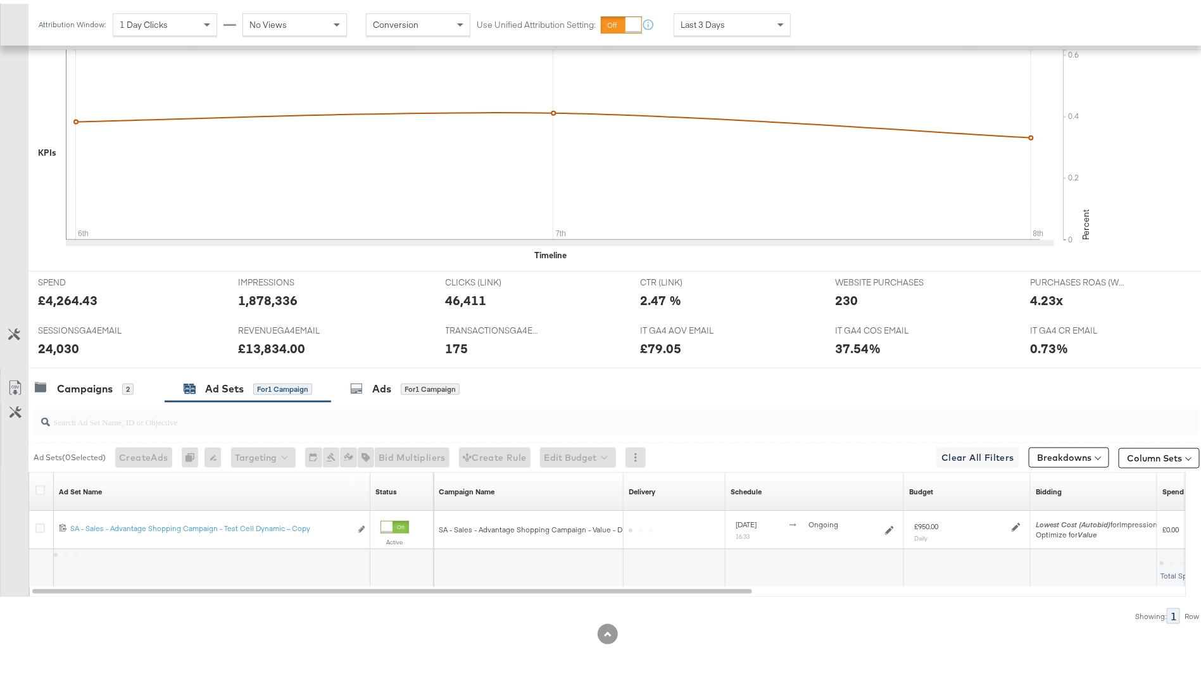
scroll to position [336, 0]
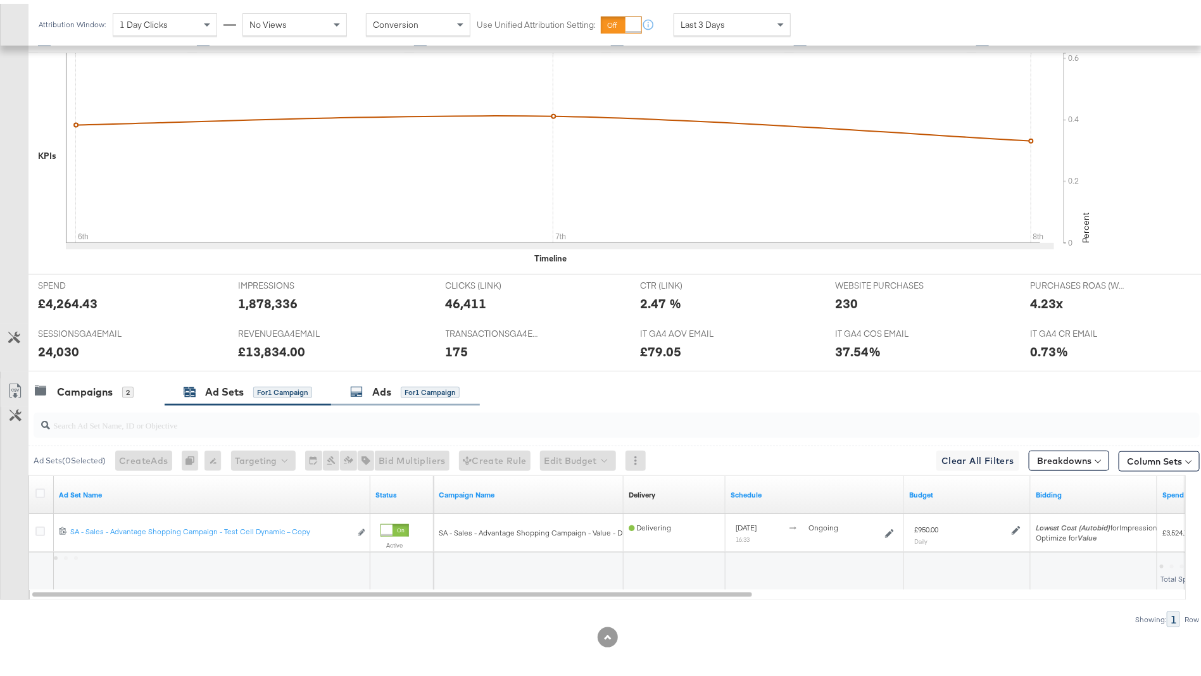
click at [377, 381] on div "Ads" at bounding box center [381, 388] width 19 height 15
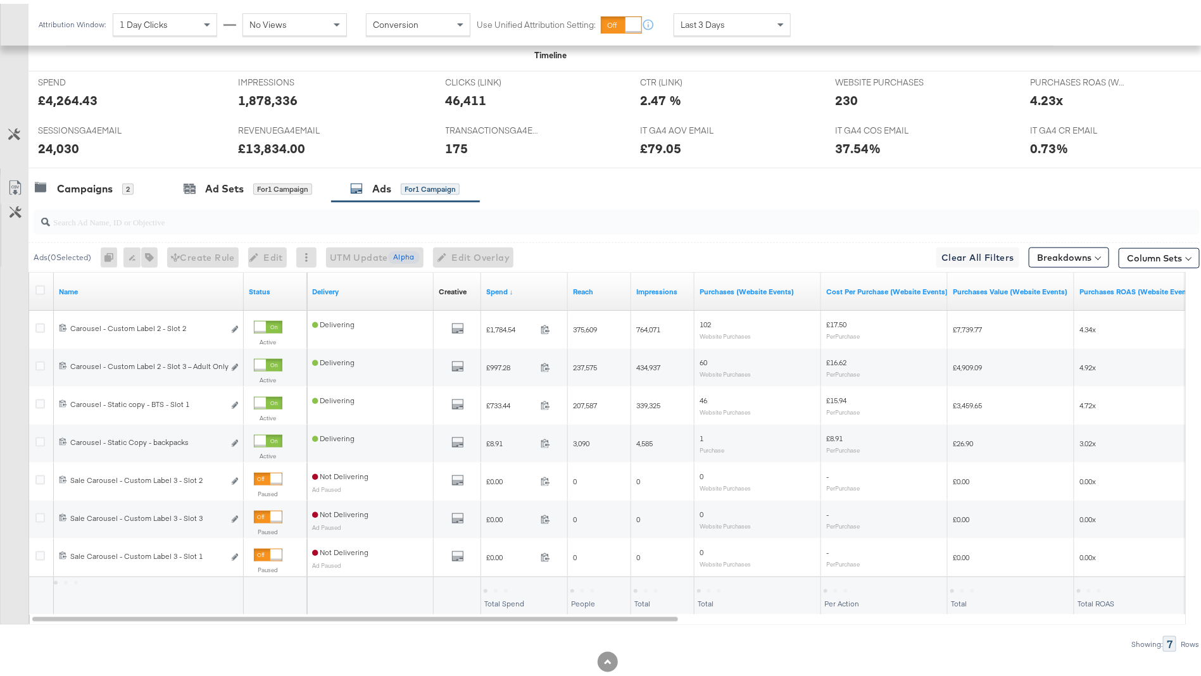
scroll to position [563, 0]
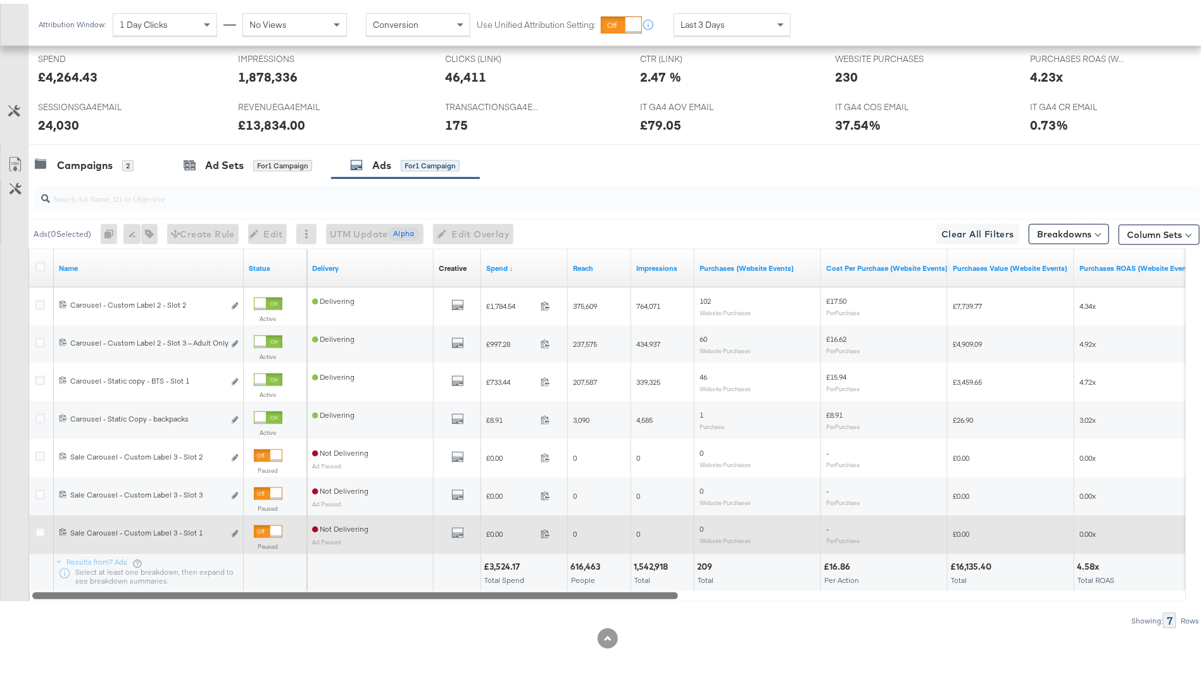
drag, startPoint x: 481, startPoint y: 588, endPoint x: 412, endPoint y: 522, distance: 95.8
click at [413, 563] on div "Name Status Delivery Creative Sorting Unavailable Spend ↓ Reach Impressions Pur…" at bounding box center [607, 421] width 1158 height 353
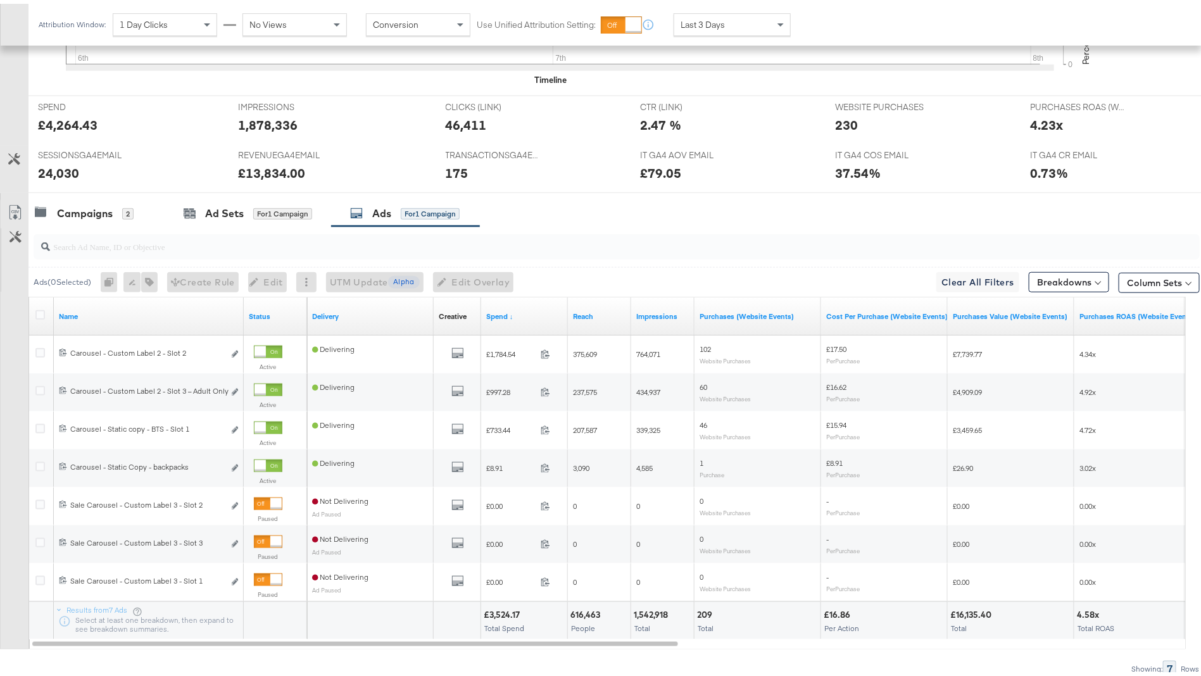
scroll to position [502, 0]
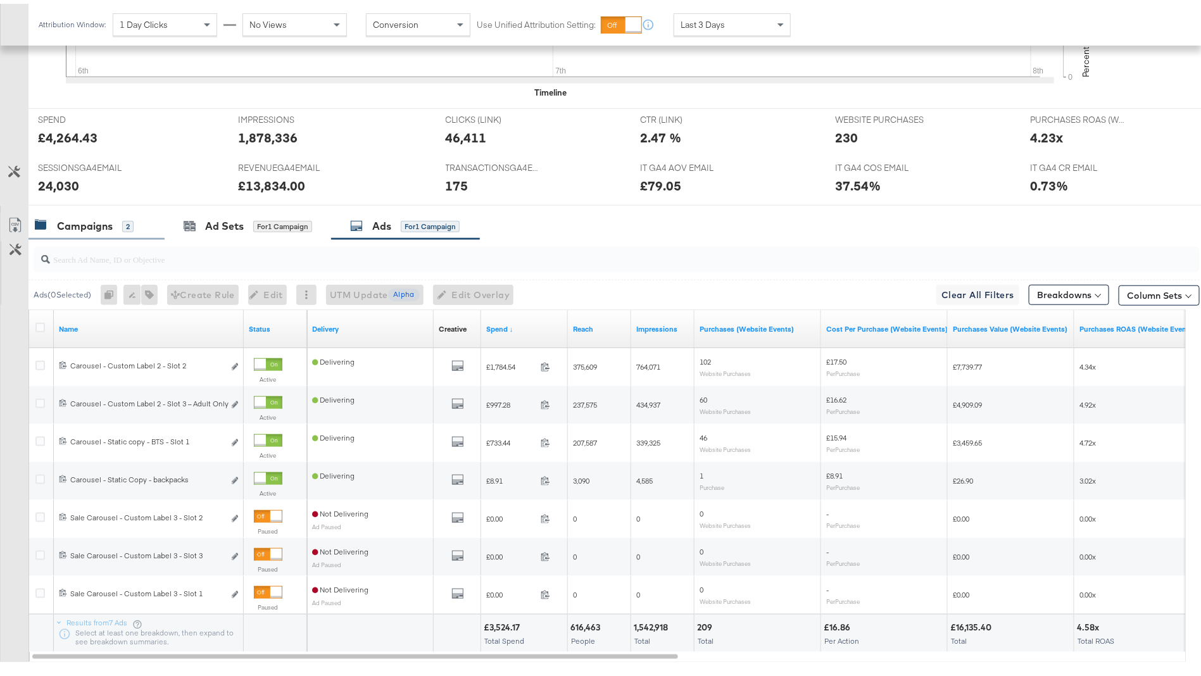
click at [79, 215] on div "Campaigns" at bounding box center [85, 222] width 56 height 15
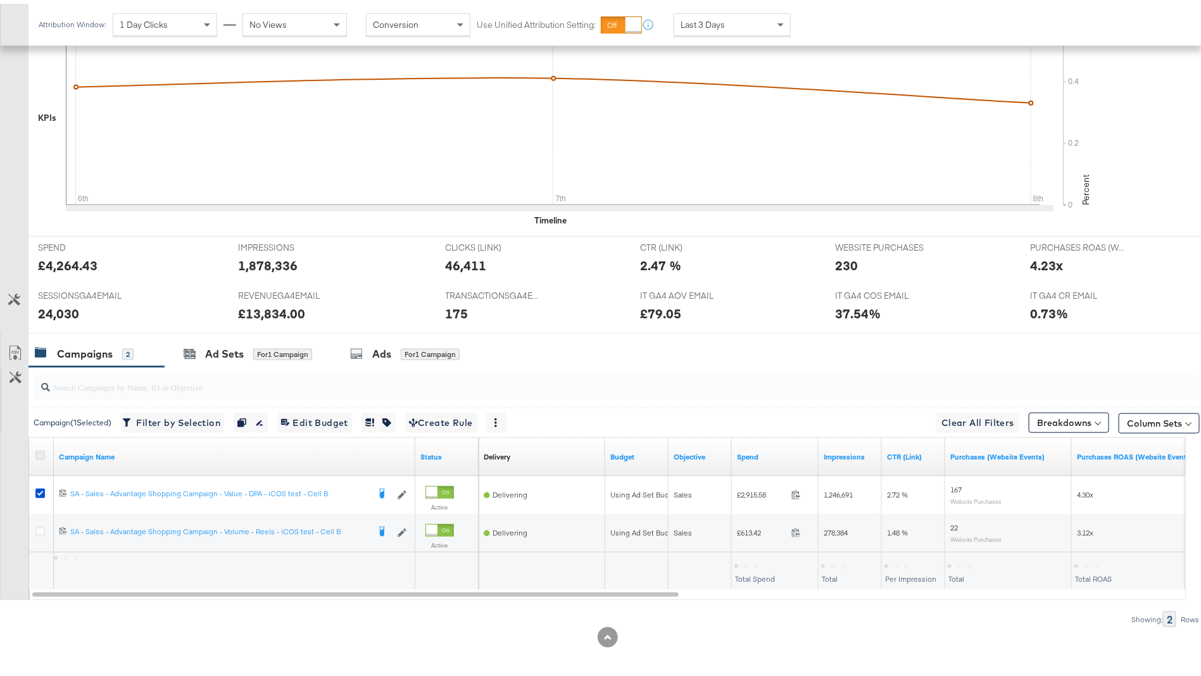
click at [39, 447] on icon at bounding box center [39, 451] width 9 height 9
click at [0, 0] on input "checkbox" at bounding box center [0, 0] width 0 height 0
click at [215, 343] on div "Ad Sets" at bounding box center [224, 350] width 39 height 15
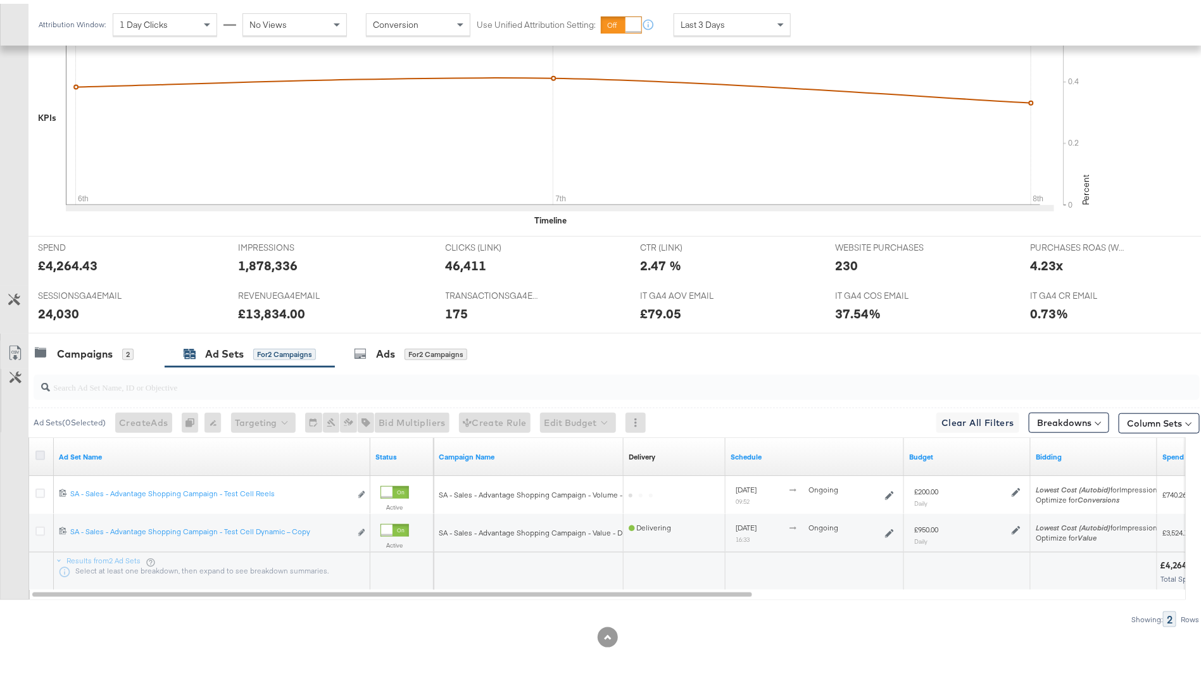
click at [41, 451] on icon at bounding box center [39, 451] width 9 height 9
click at [0, 0] on input "checkbox" at bounding box center [0, 0] width 0 height 0
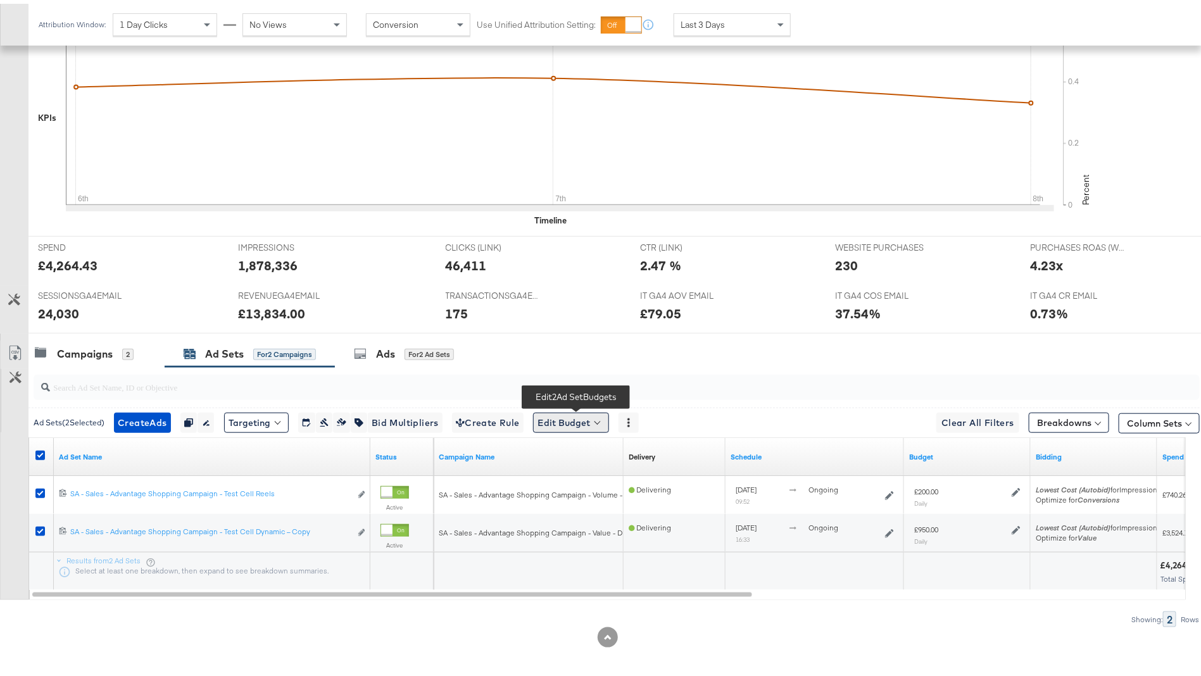
click at [573, 412] on button "Edit Budget" at bounding box center [571, 419] width 76 height 20
click at [572, 451] on span "Edit Ad Set Budget" at bounding box center [575, 452] width 72 height 16
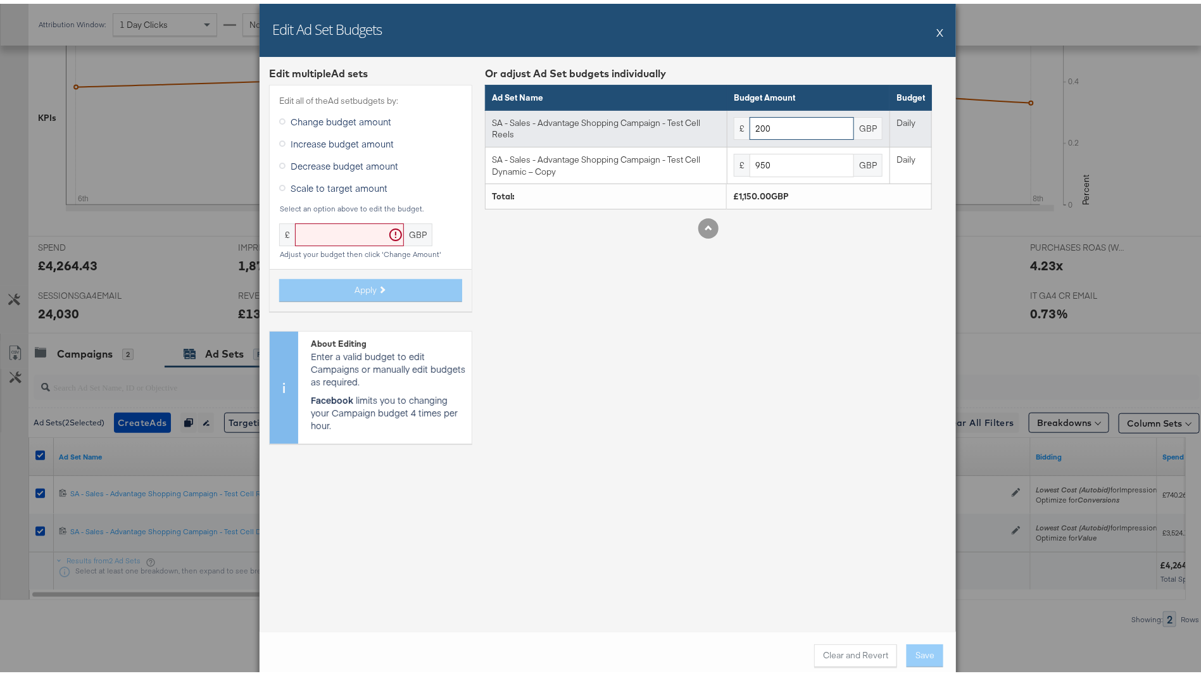
click at [766, 123] on input "200" at bounding box center [802, 124] width 104 height 23
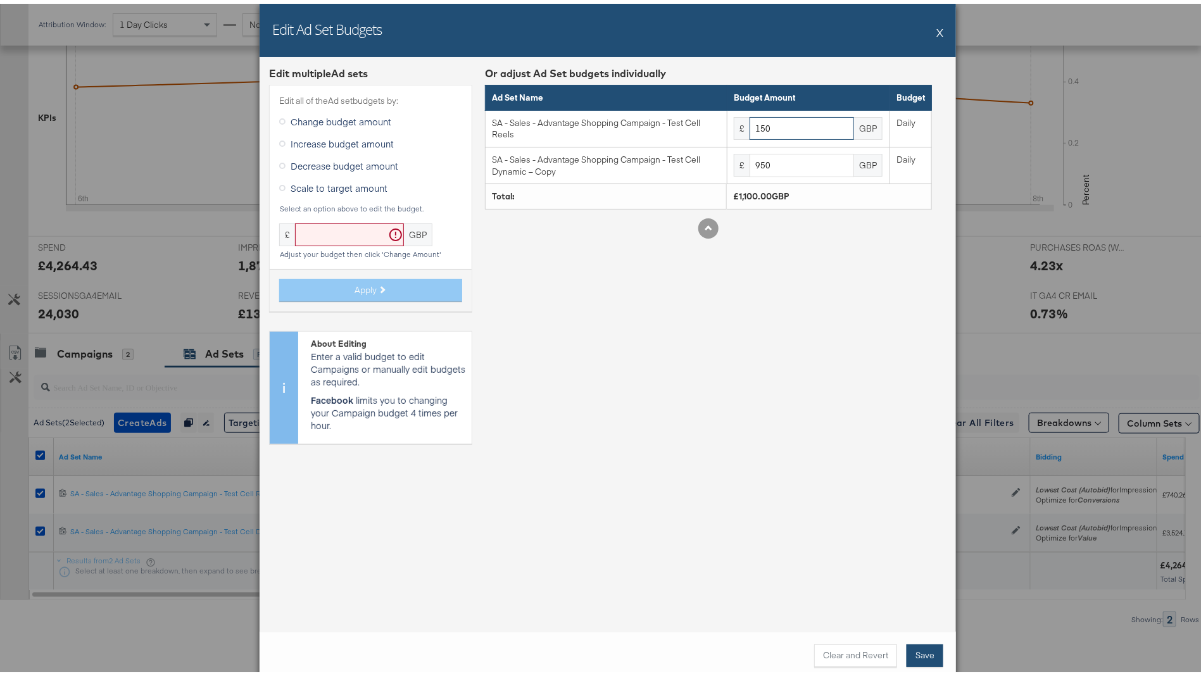
type input "150"
click at [919, 658] on button "Save" at bounding box center [925, 652] width 37 height 23
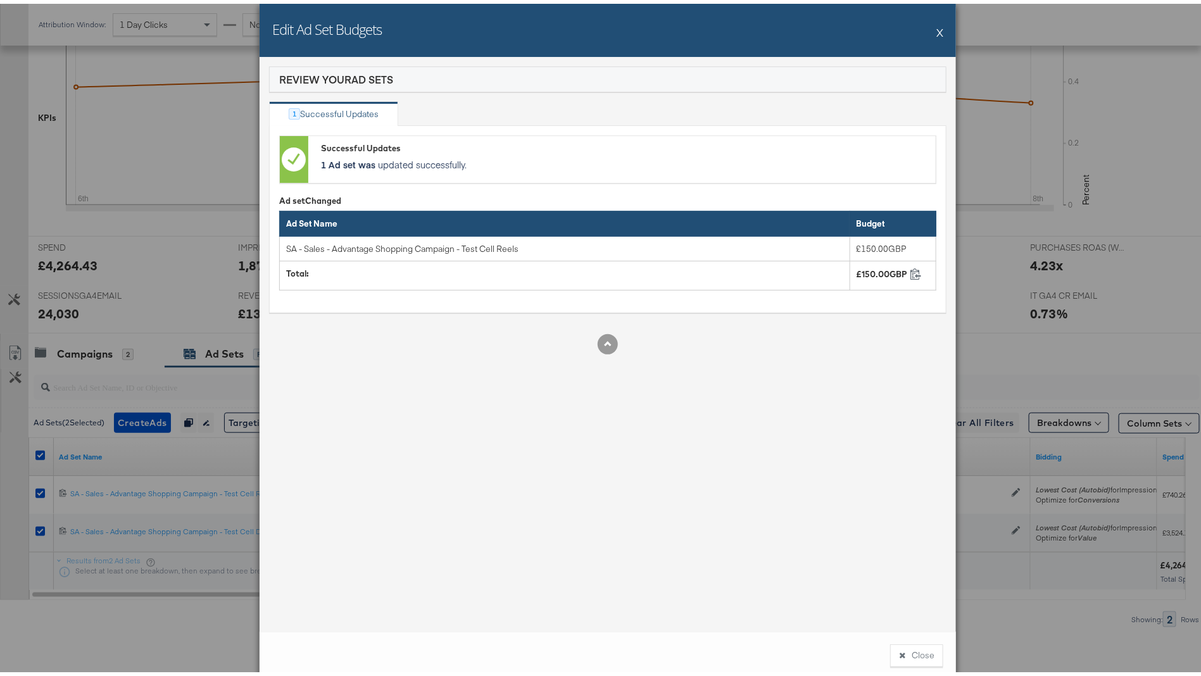
click at [937, 27] on button "X" at bounding box center [940, 28] width 7 height 25
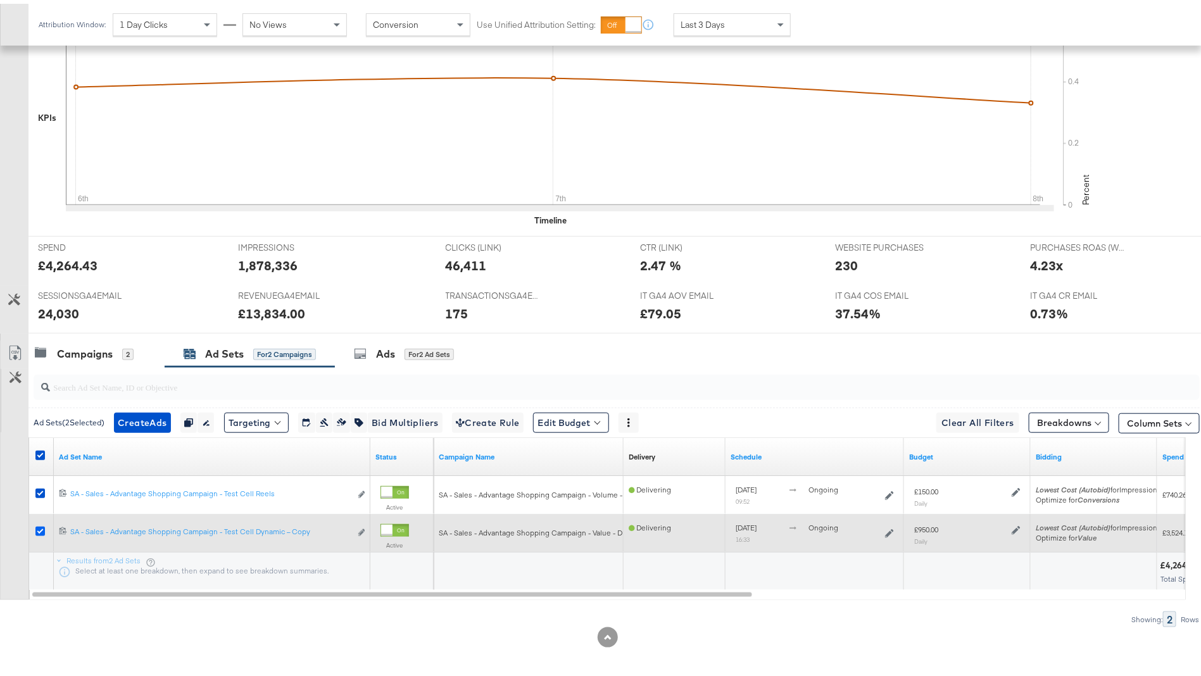
click at [40, 526] on icon at bounding box center [39, 527] width 9 height 9
click at [0, 0] on input "checkbox" at bounding box center [0, 0] width 0 height 0
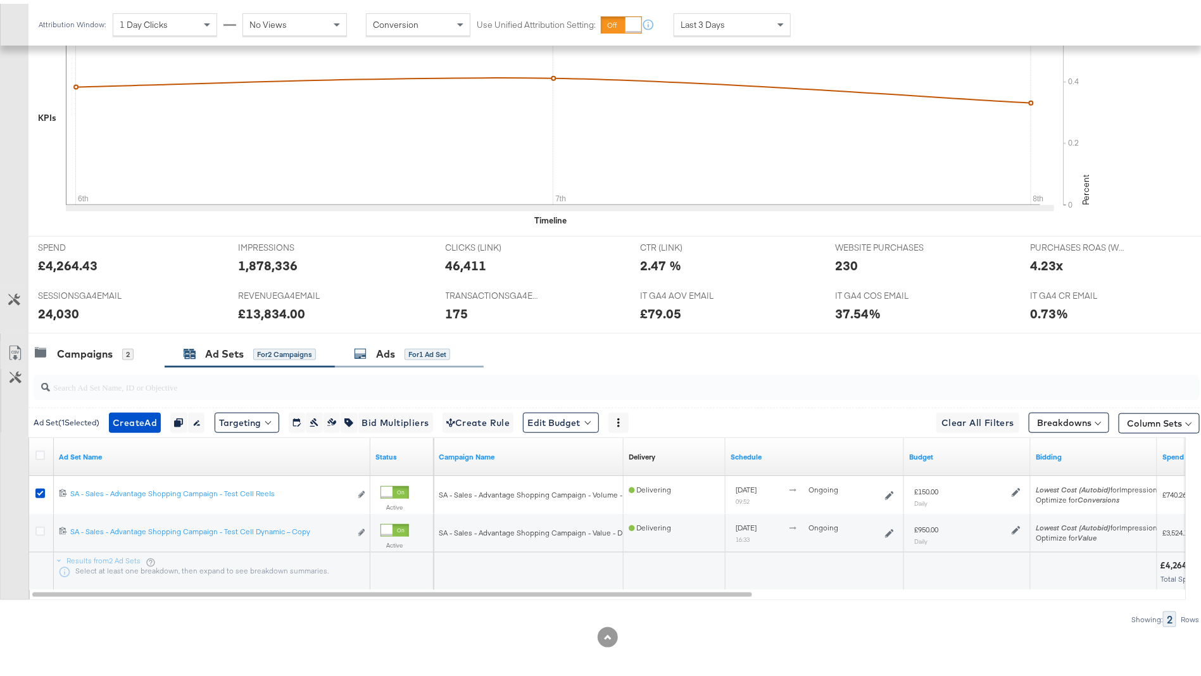
click at [416, 347] on div "for 1 Ad Set" at bounding box center [428, 350] width 46 height 11
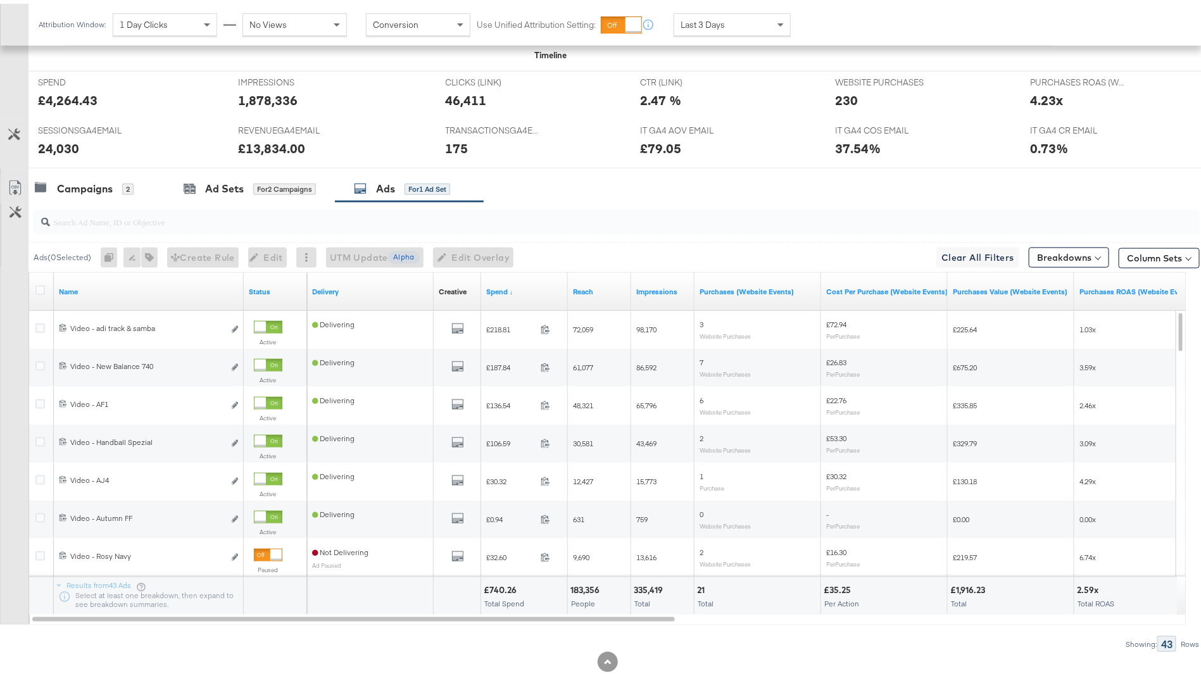
scroll to position [564, 0]
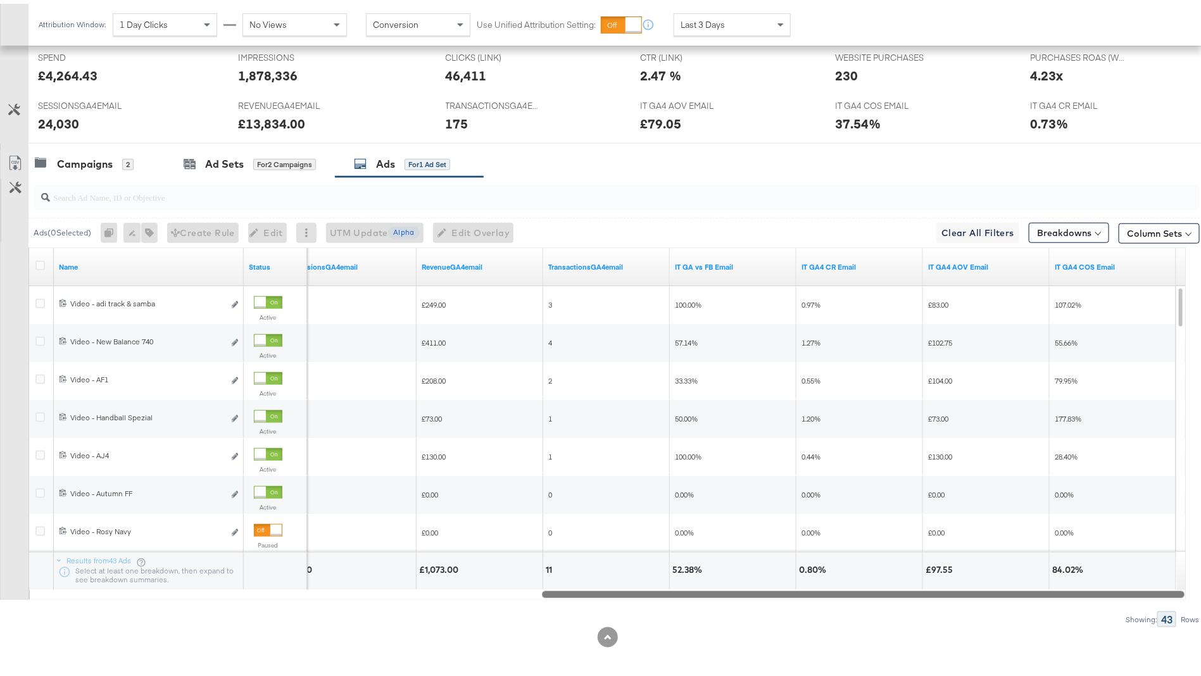
drag, startPoint x: 554, startPoint y: 592, endPoint x: 1218, endPoint y: 547, distance: 665.8
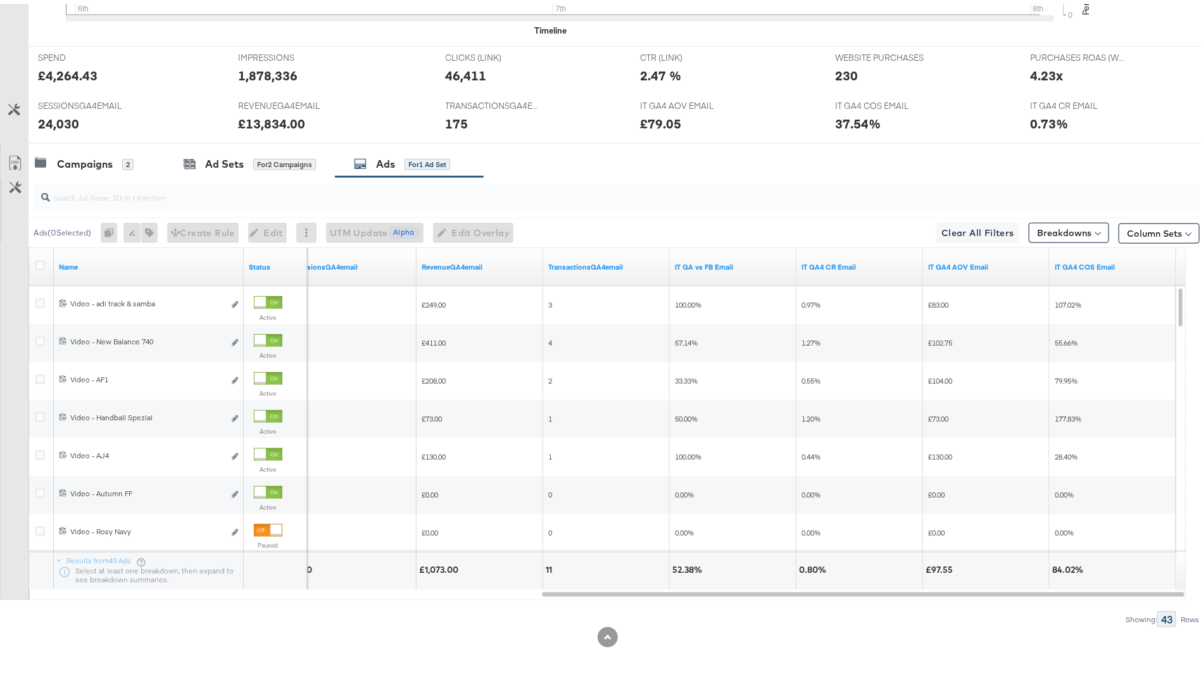
scroll to position [0, 0]
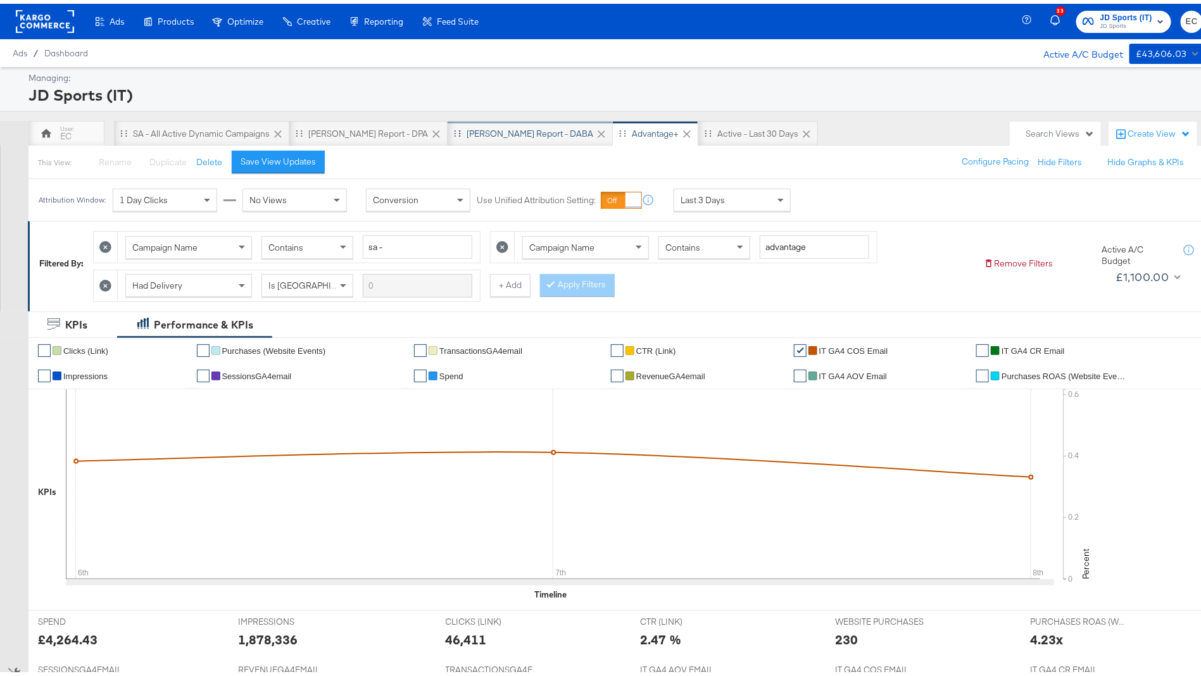
click at [467, 134] on div "[PERSON_NAME] Report - DABA" at bounding box center [530, 130] width 127 height 12
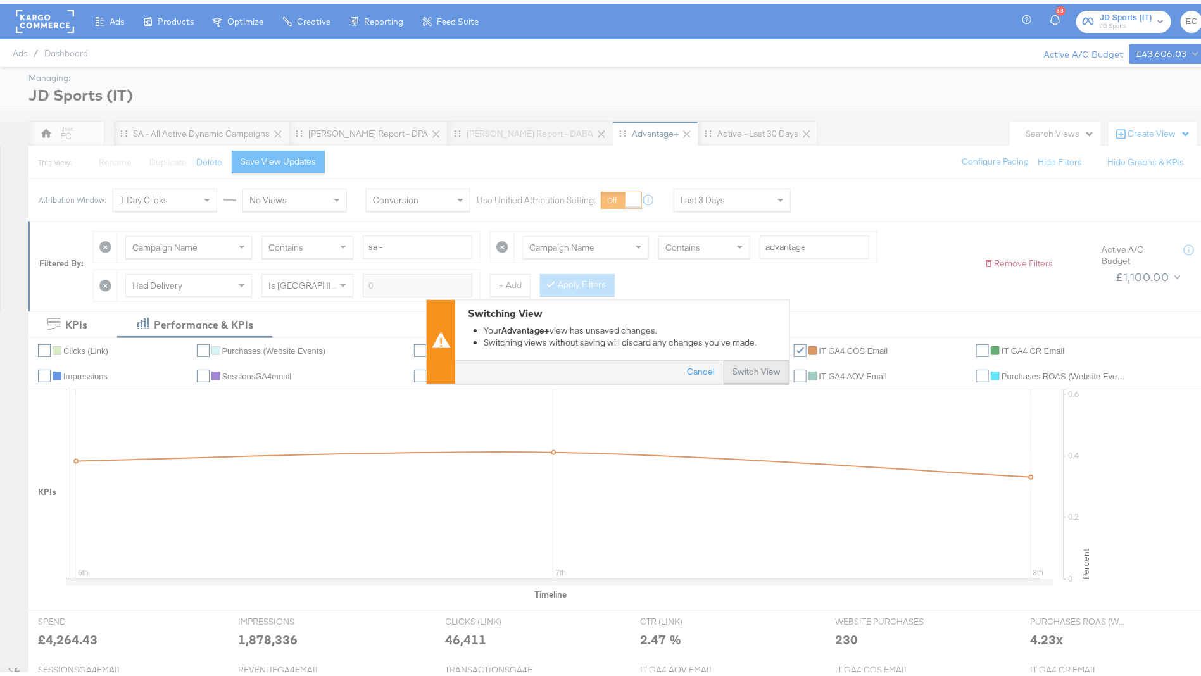
click at [743, 362] on button "Switch View" at bounding box center [757, 369] width 66 height 23
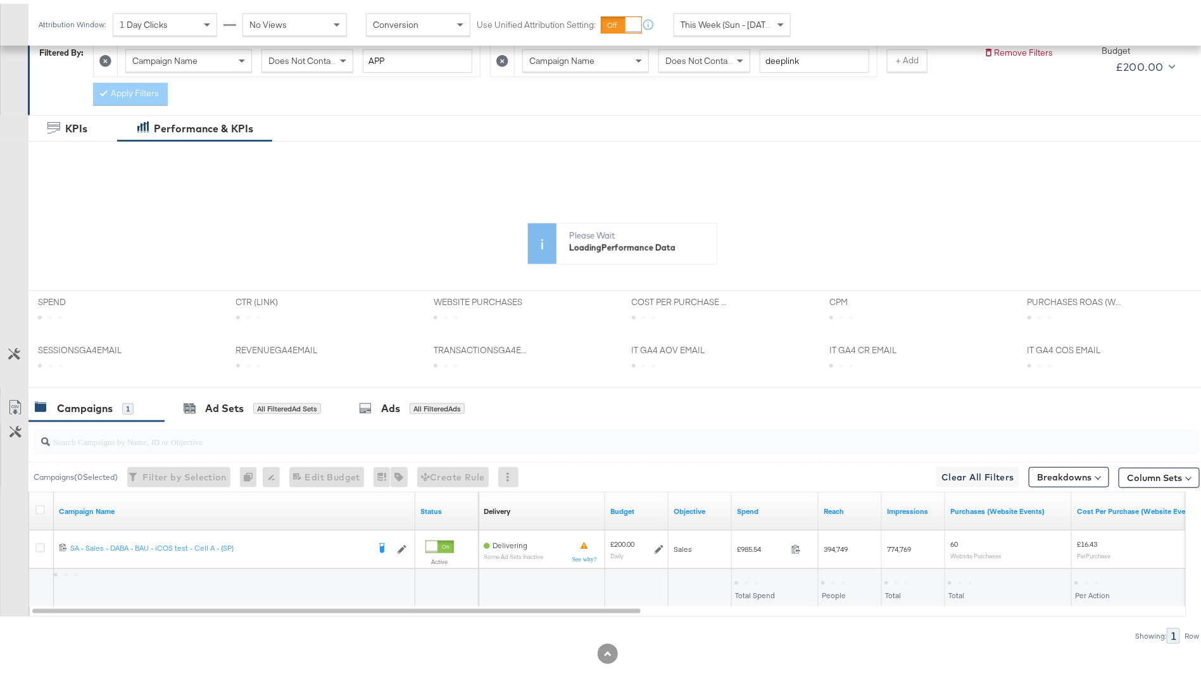
scroll to position [237, 0]
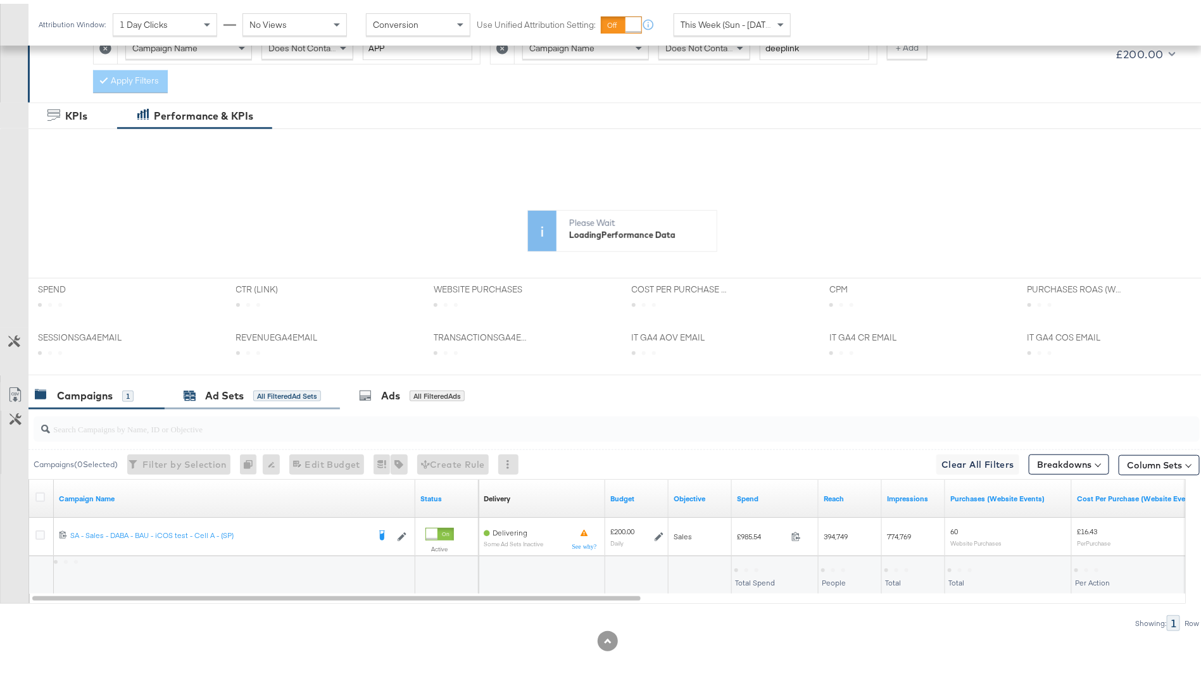
click at [312, 396] on div "Ad Sets All Filtered Ad Sets" at bounding box center [252, 392] width 137 height 15
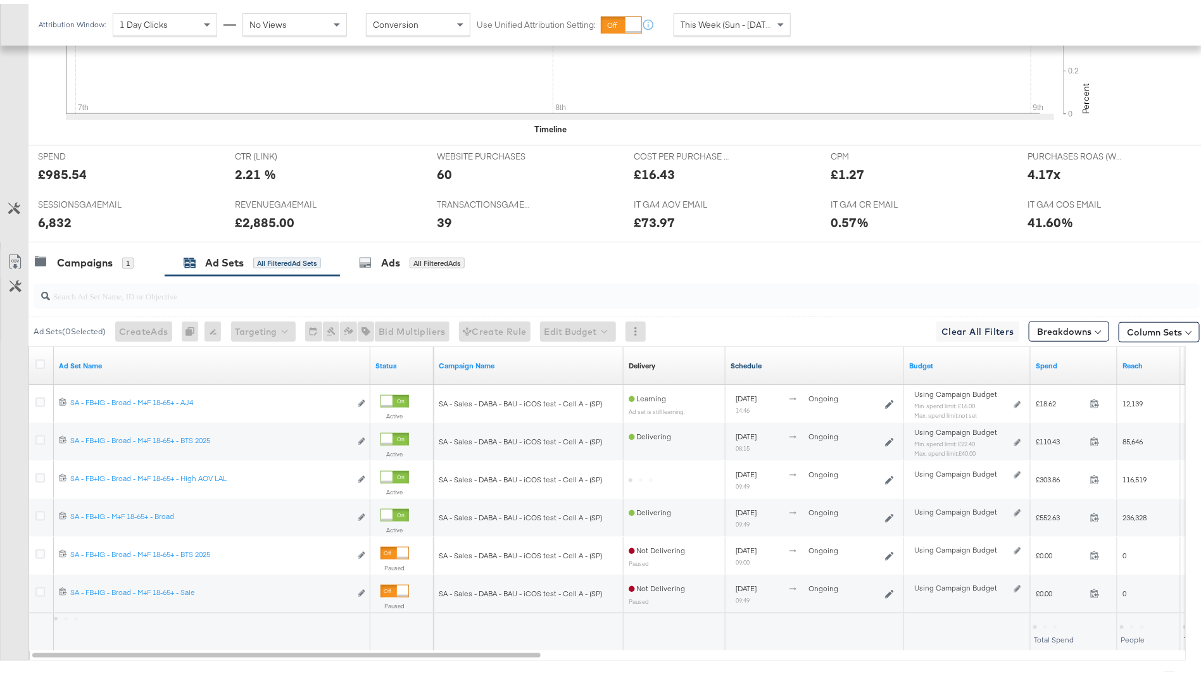
scroll to position [541, 0]
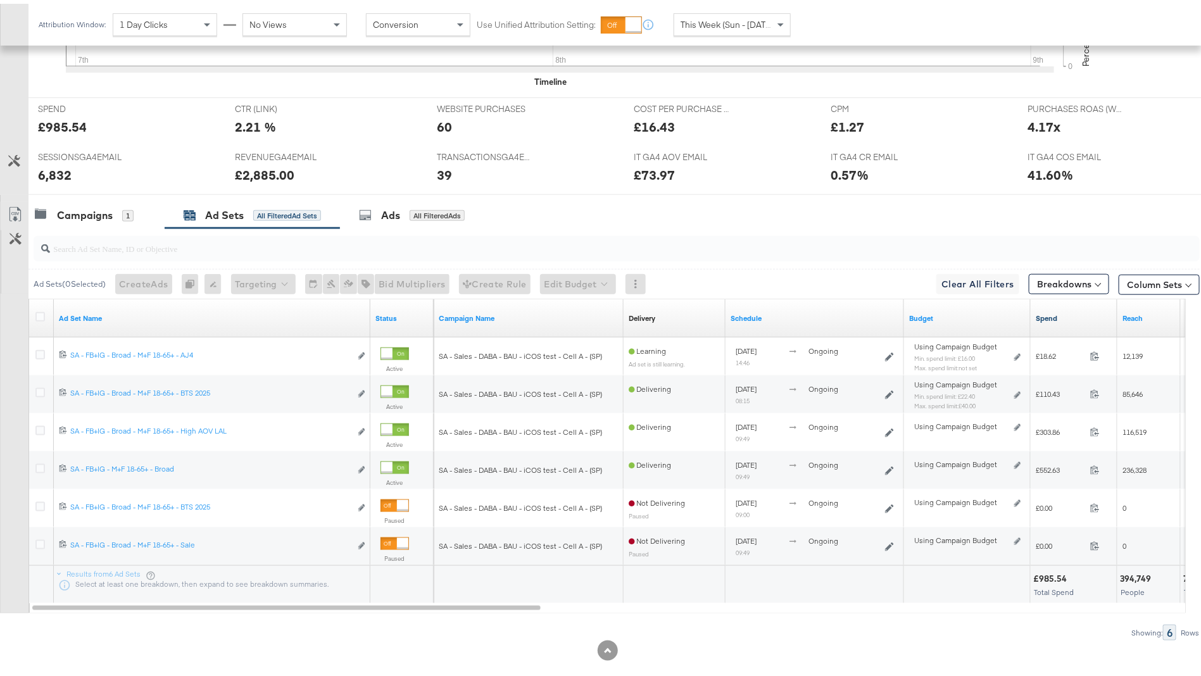
click at [1076, 310] on link "Spend" at bounding box center [1074, 315] width 77 height 10
